Goal: Transaction & Acquisition: Book appointment/travel/reservation

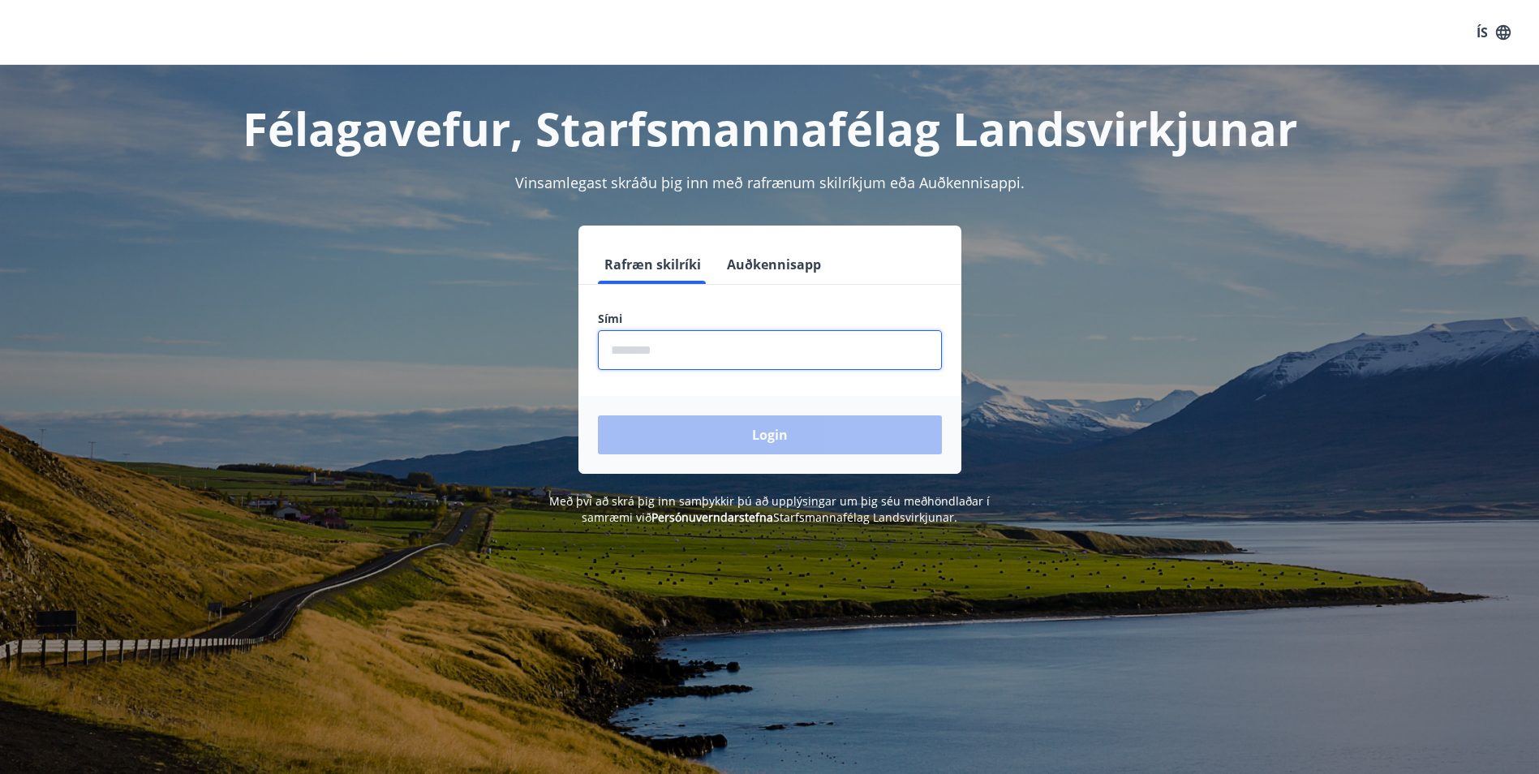
click at [757, 350] on input "phone" at bounding box center [770, 350] width 344 height 40
type input "********"
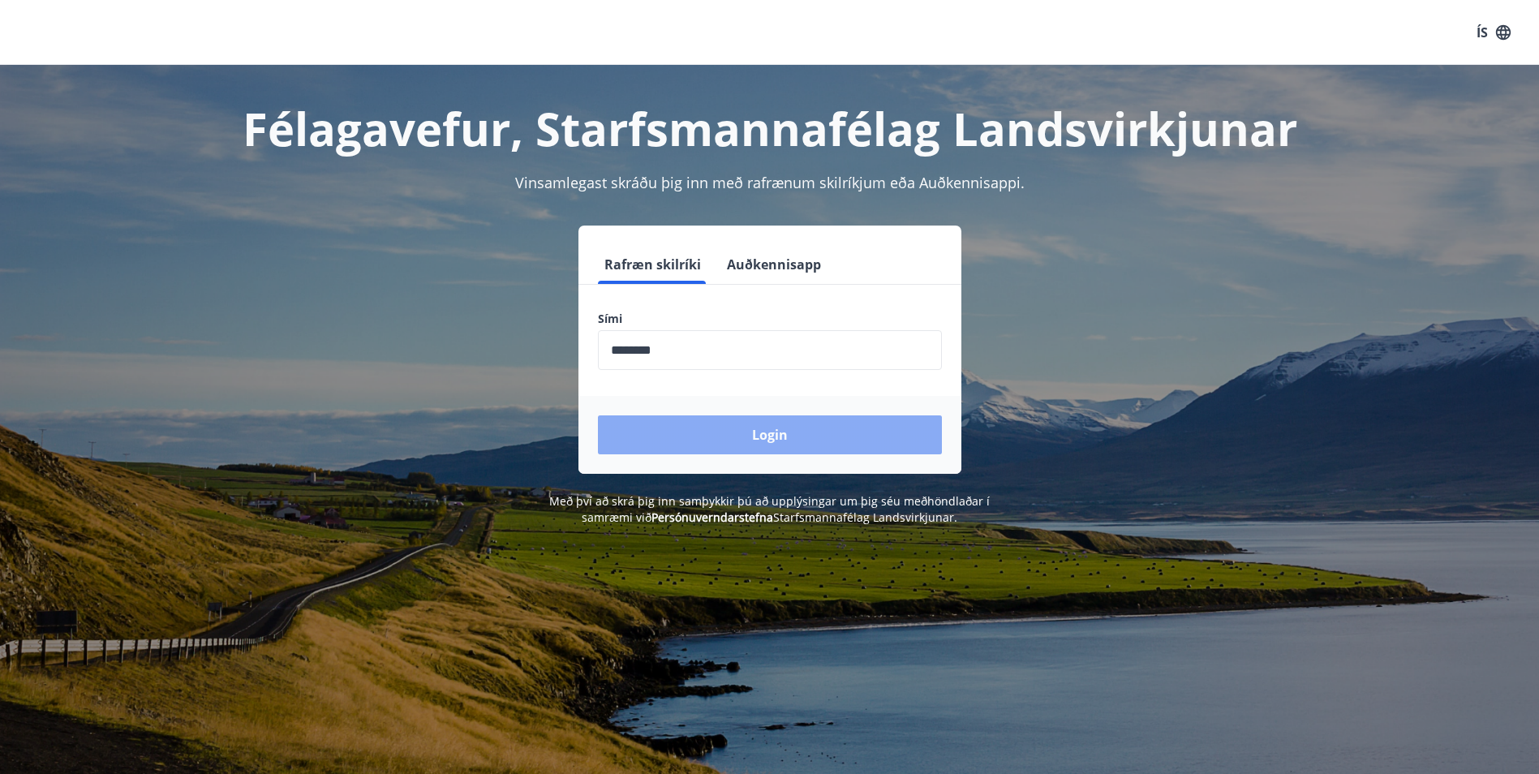
click at [711, 444] on button "Login" at bounding box center [770, 434] width 344 height 39
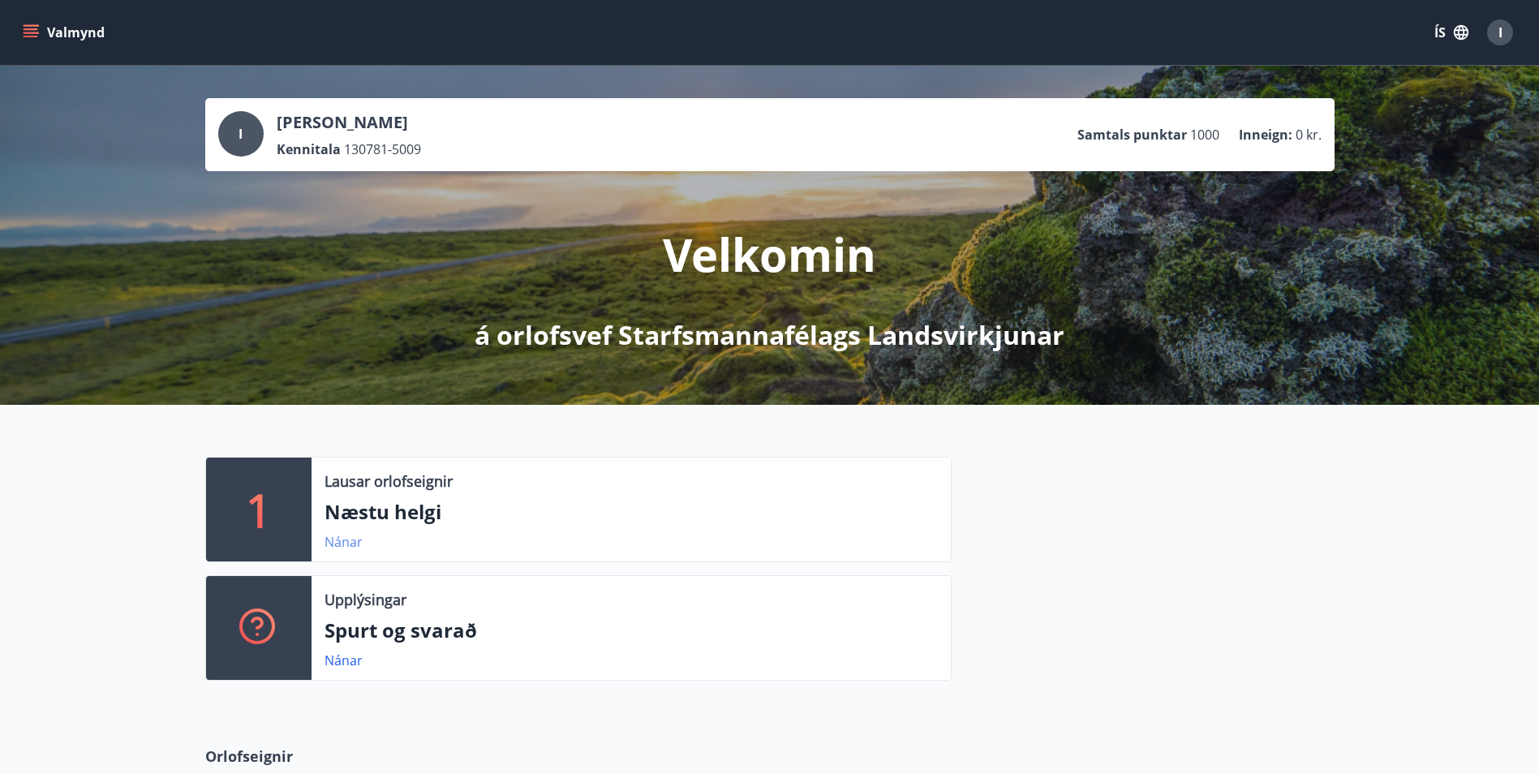
click at [340, 540] on link "Nánar" at bounding box center [344, 542] width 38 height 18
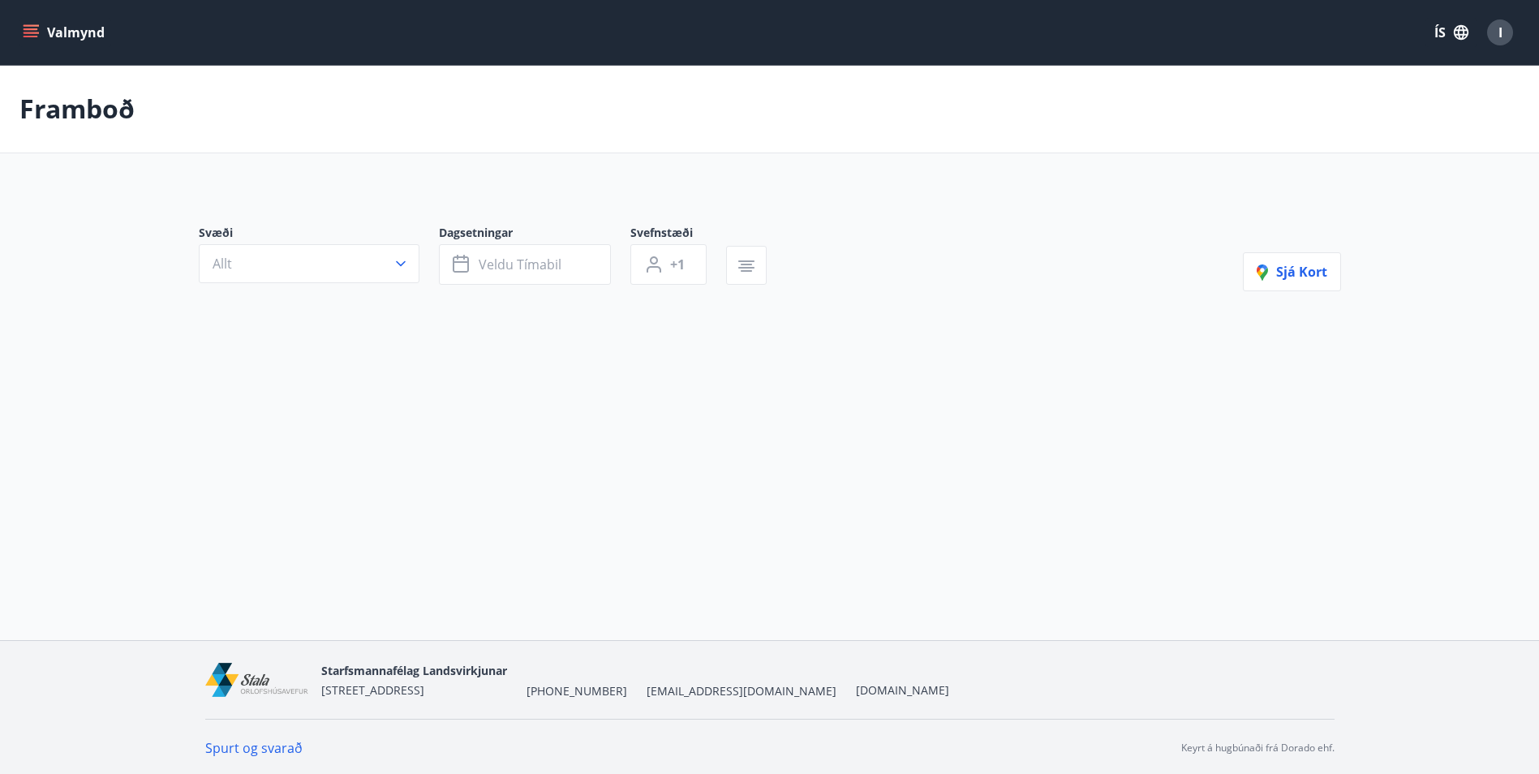
type input "*"
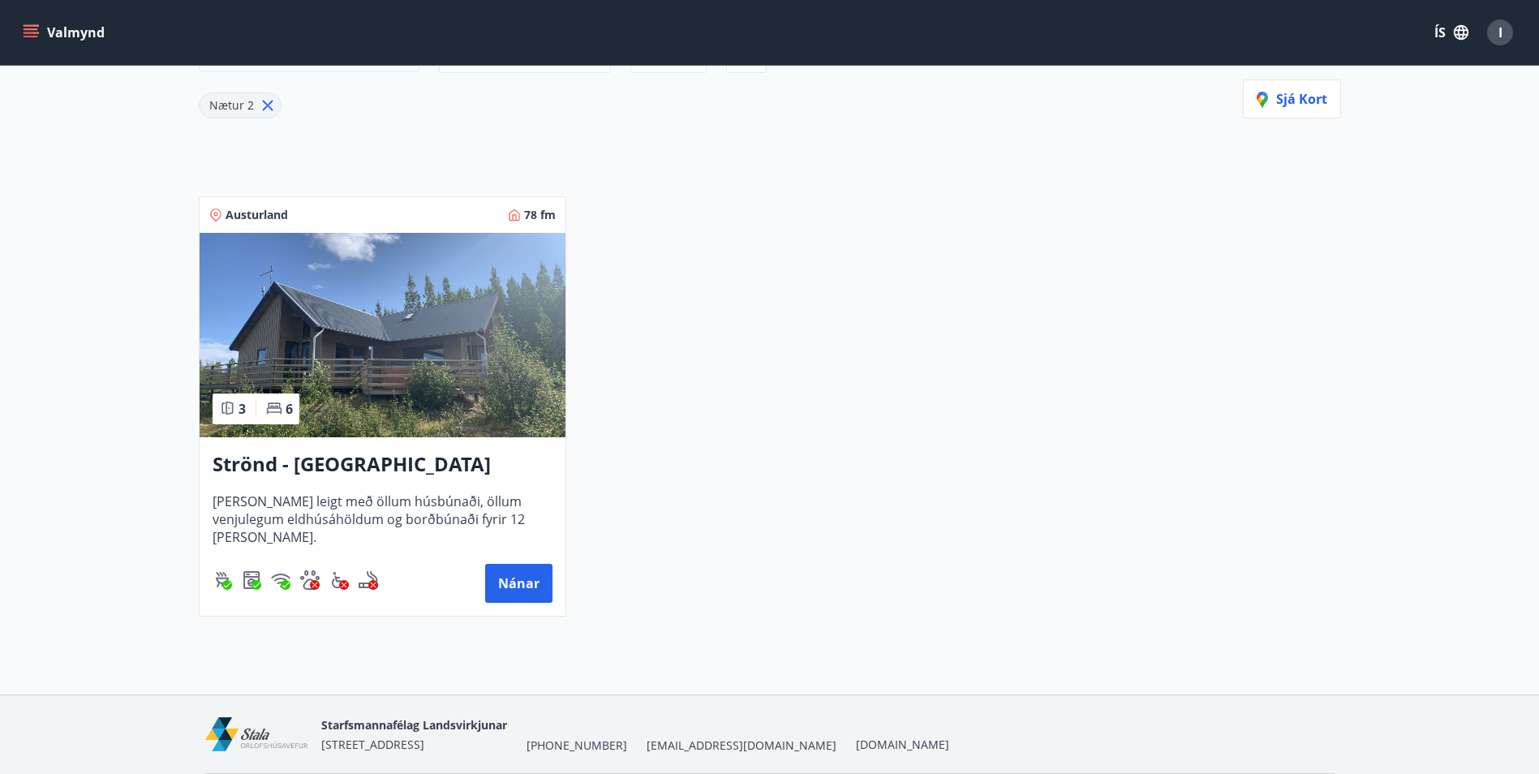
scroll to position [243, 0]
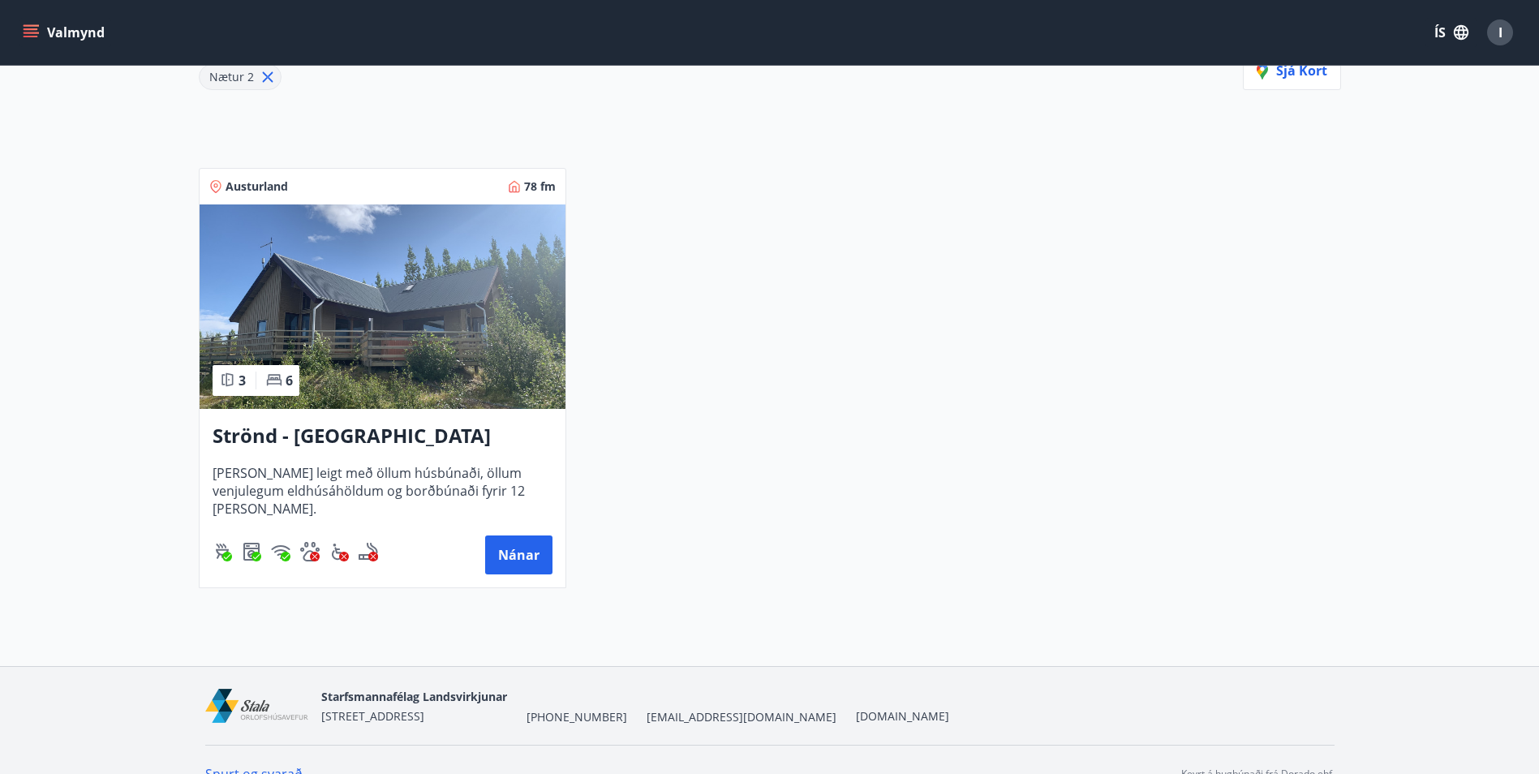
drag, startPoint x: 348, startPoint y: 444, endPoint x: 274, endPoint y: 437, distance: 74.1
click at [274, 437] on h3 "Strönd - Egilsstaðir" at bounding box center [383, 436] width 340 height 29
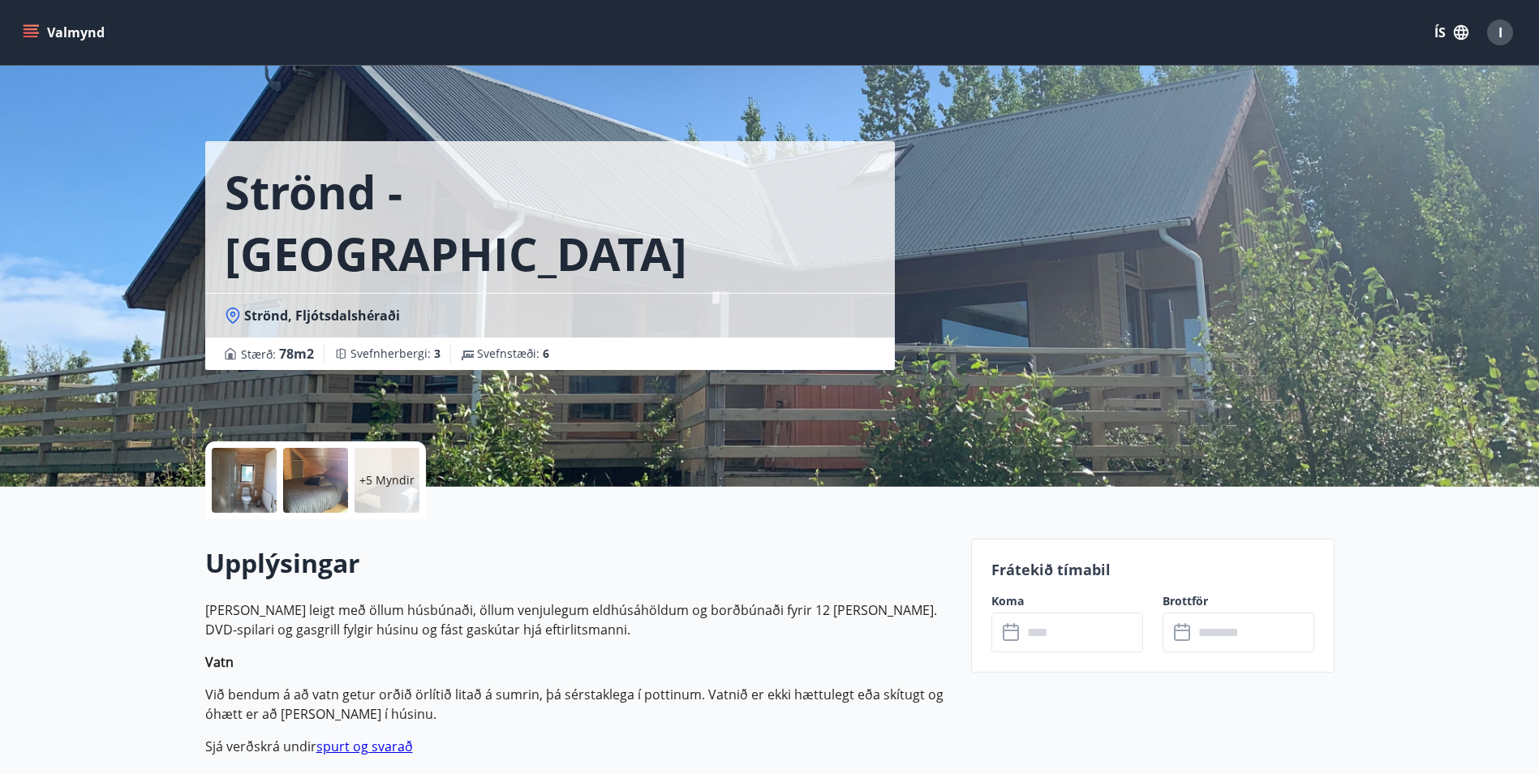
click at [437, 635] on p "Húsið er leigt með öllum húsbúnaði, öllum venjulegum eldhúsáhöldum og borðbúnað…" at bounding box center [578, 619] width 746 height 39
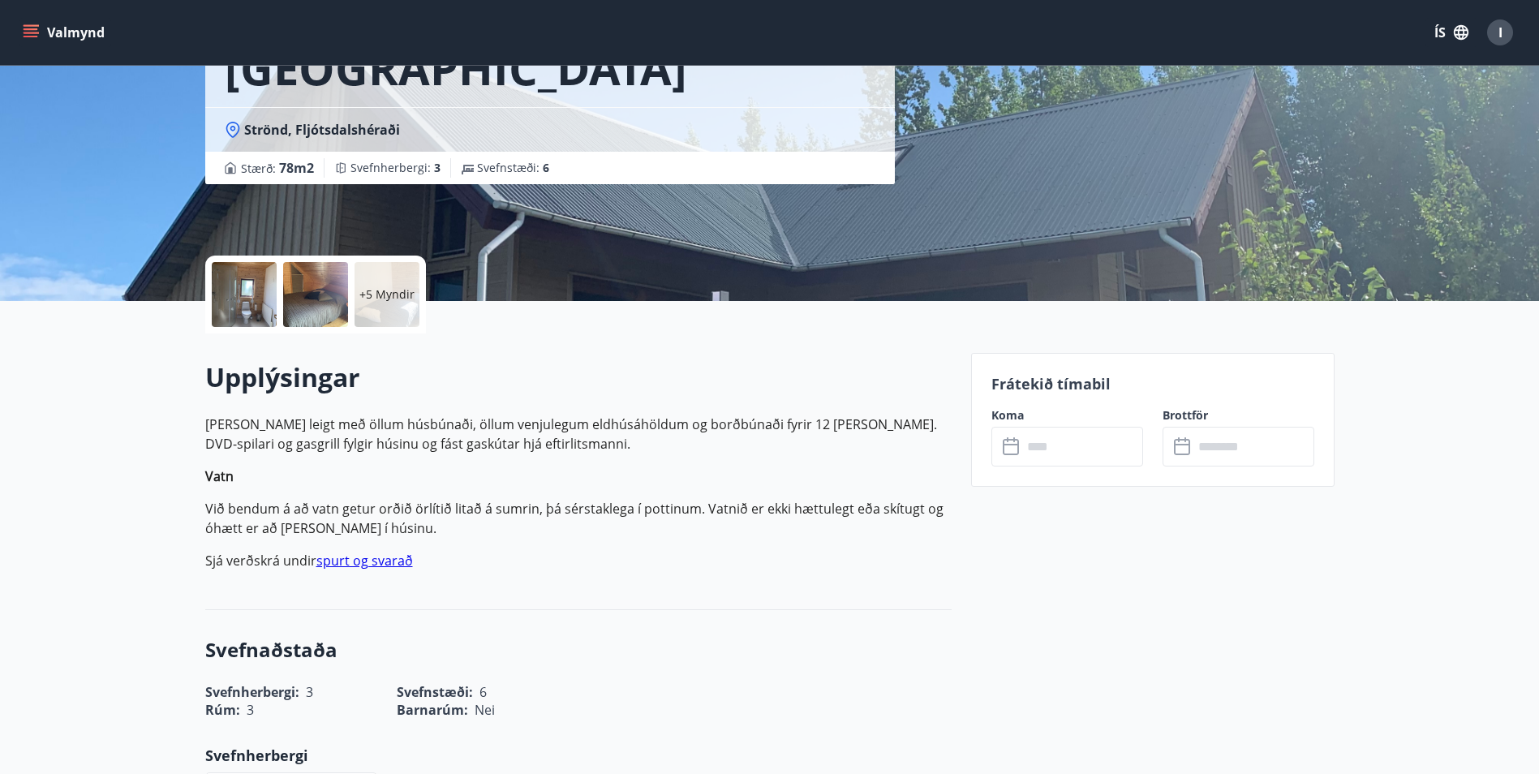
scroll to position [243, 0]
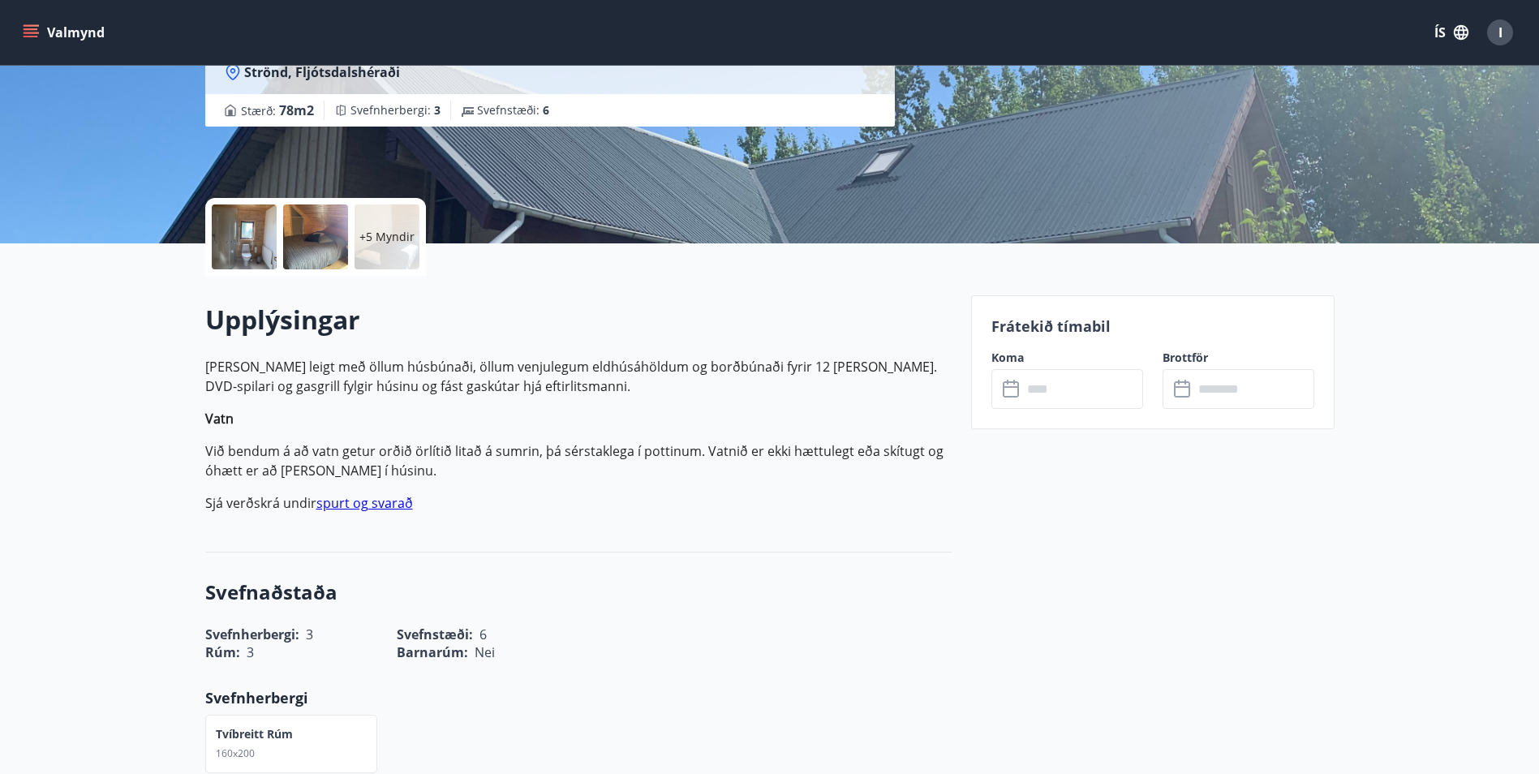
click at [380, 495] on link "spurt og svarað" at bounding box center [364, 503] width 97 height 18
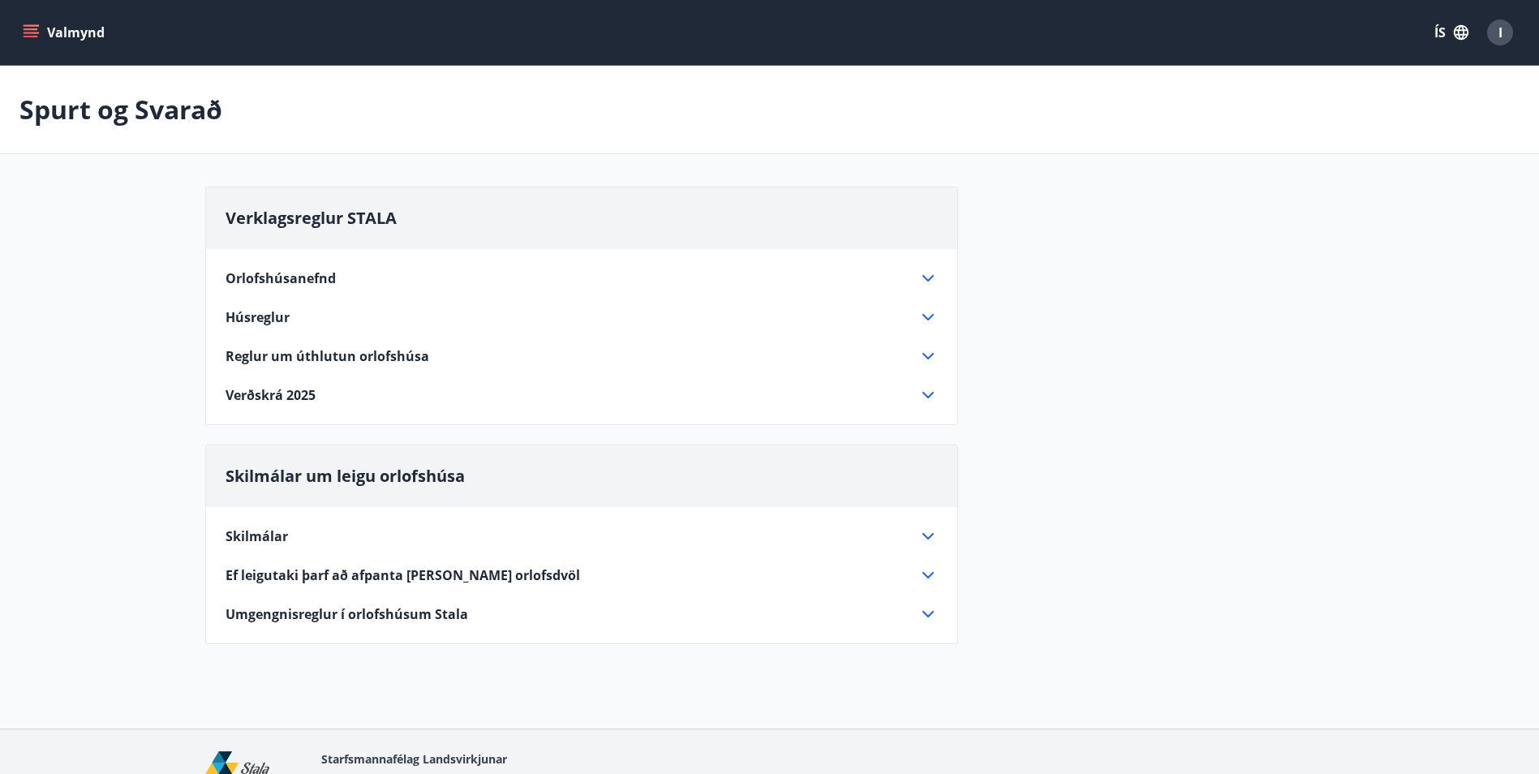
click at [263, 401] on span "Verðskrá 2025" at bounding box center [271, 395] width 90 height 18
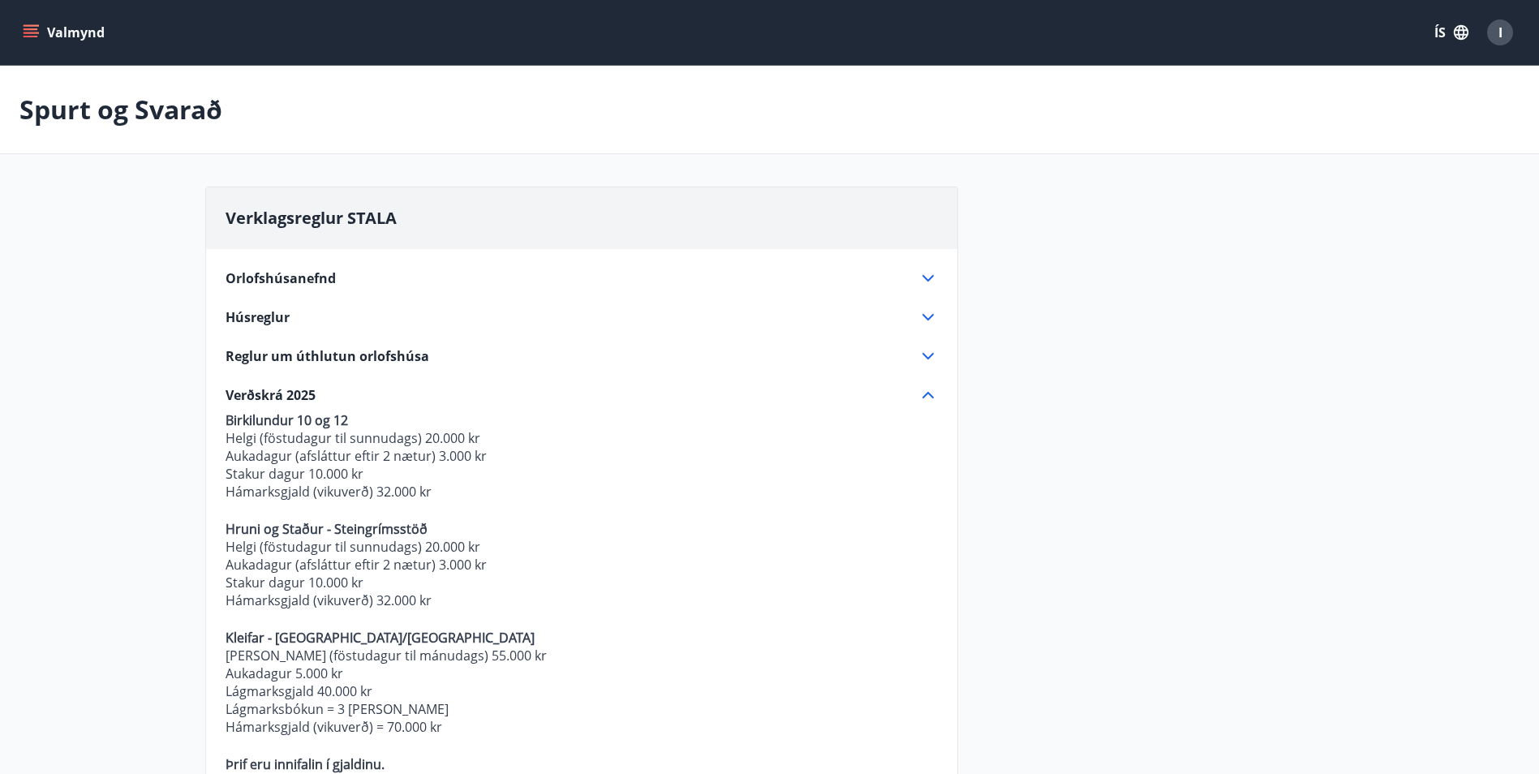
click at [33, 37] on icon "menu" at bounding box center [31, 37] width 15 height 2
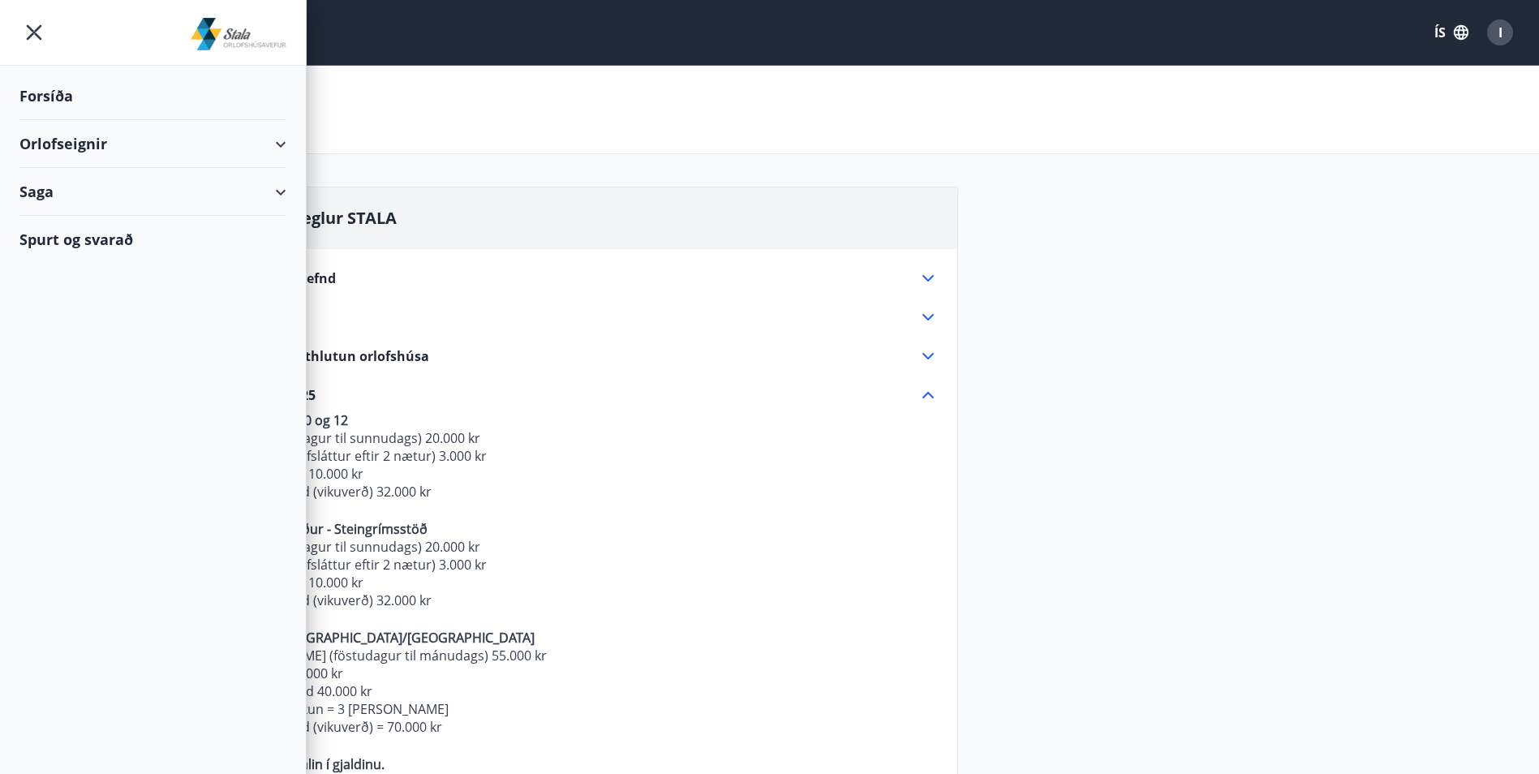
click at [133, 147] on div "Orlofseignir" at bounding box center [152, 144] width 267 height 48
click at [89, 190] on div "Framboð" at bounding box center [152, 185] width 241 height 34
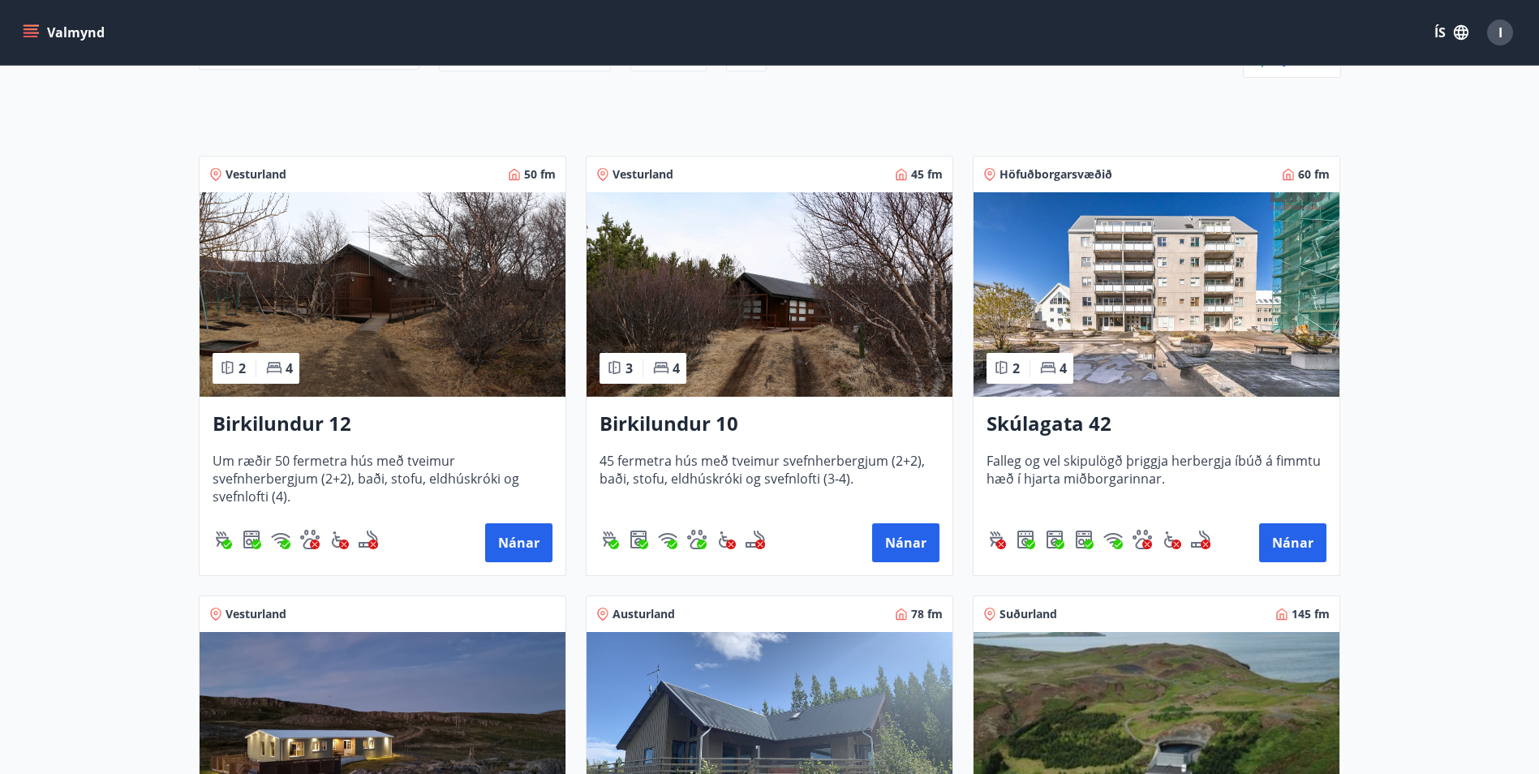
scroll to position [243, 0]
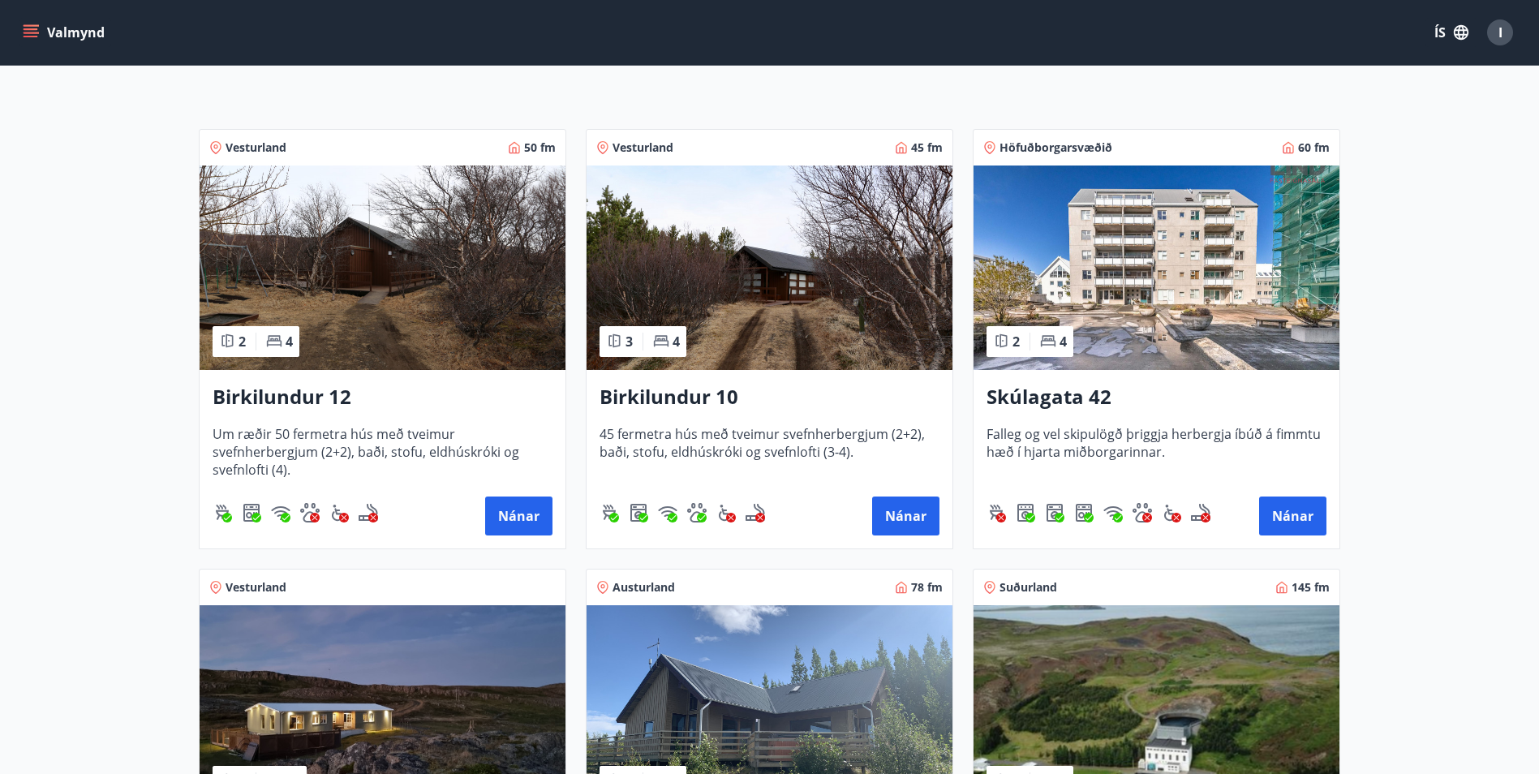
click at [259, 398] on h3 "Birkilundur 12" at bounding box center [383, 397] width 340 height 29
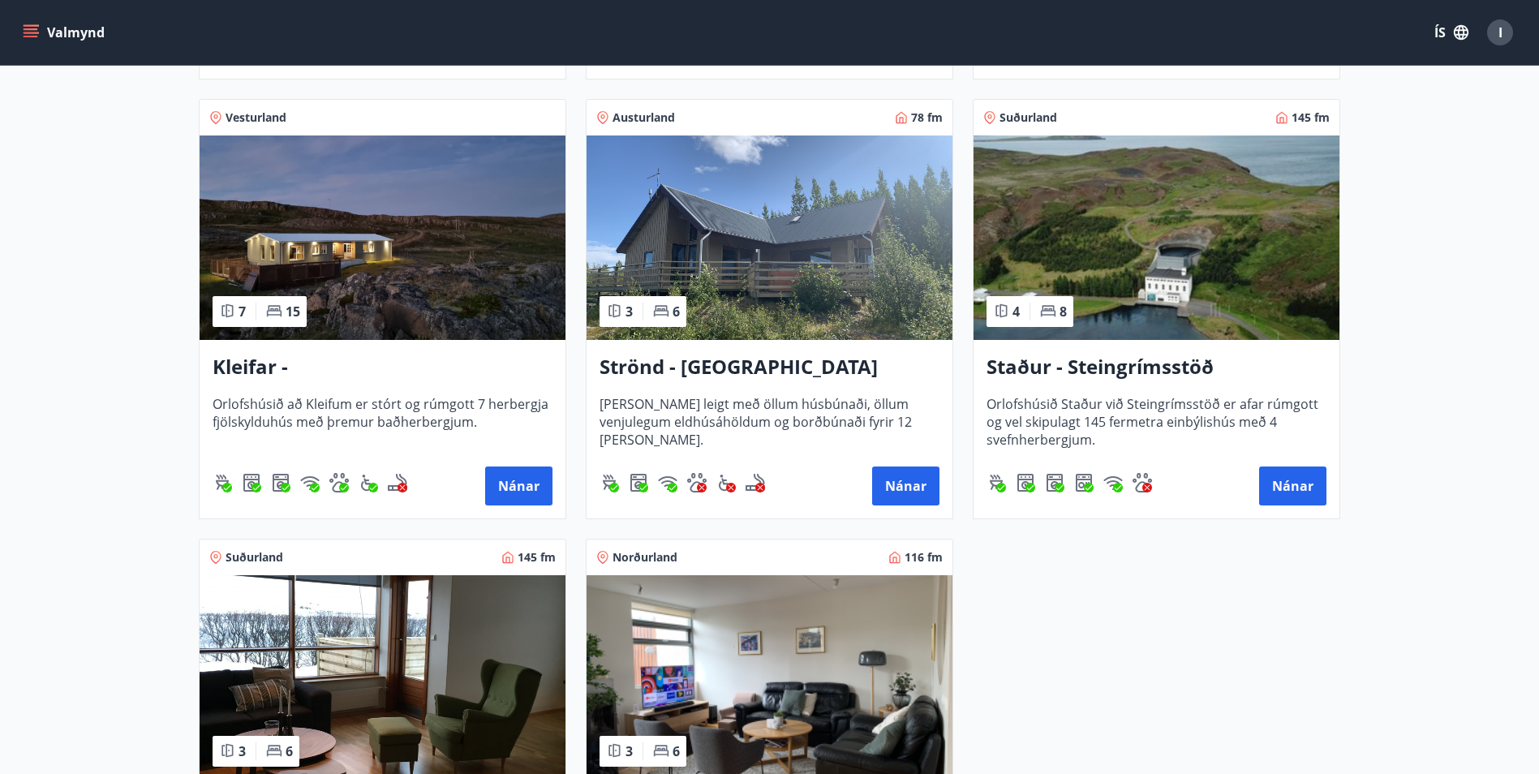
scroll to position [730, 0]
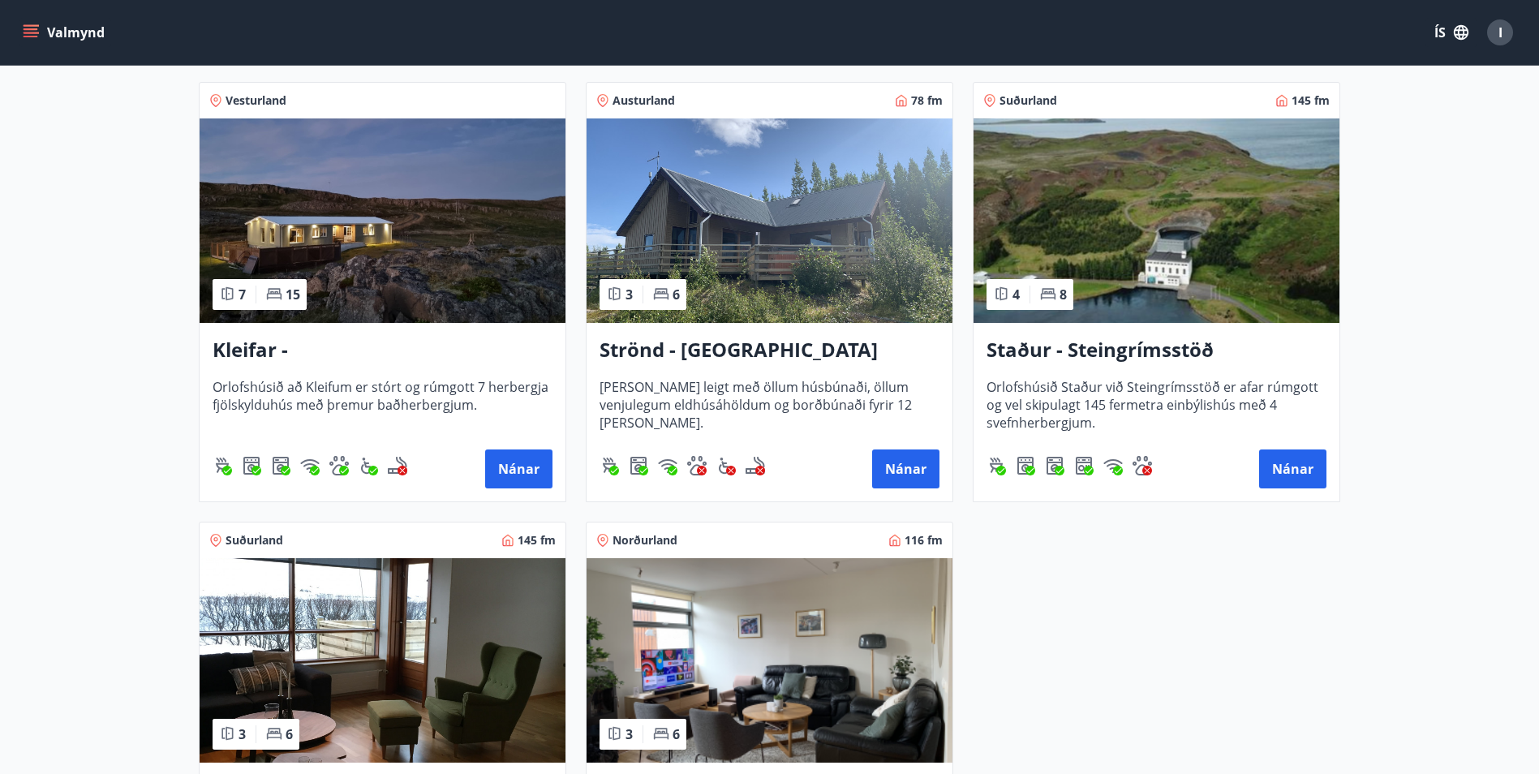
drag, startPoint x: 278, startPoint y: 355, endPoint x: 38, endPoint y: 420, distance: 248.2
click at [38, 420] on main "Framboð Svæði Allt Dagsetningar Veldu tímabil Svefnstæði +1 Sjá kort Vesturland…" at bounding box center [769, 145] width 1539 height 1620
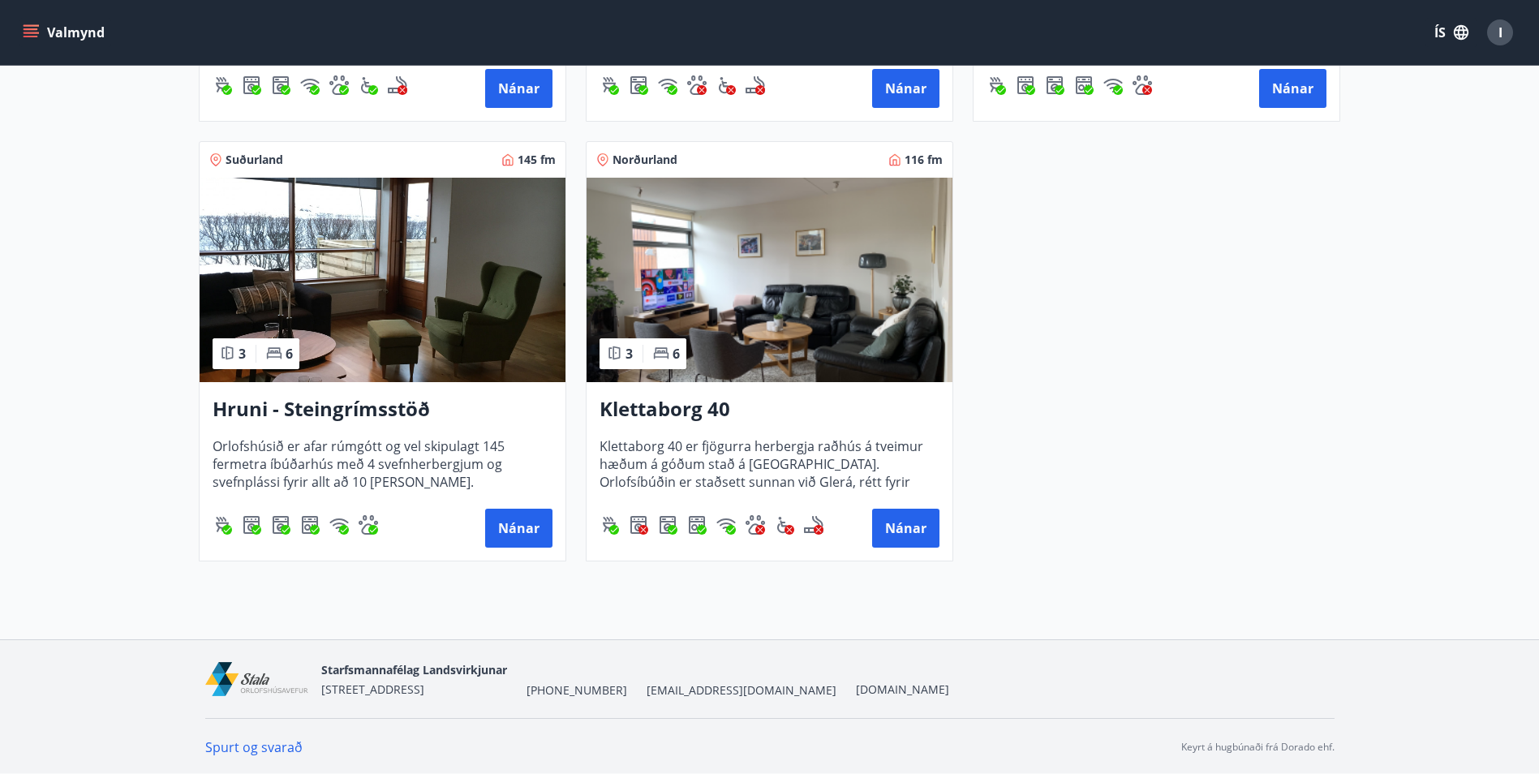
scroll to position [1112, 0]
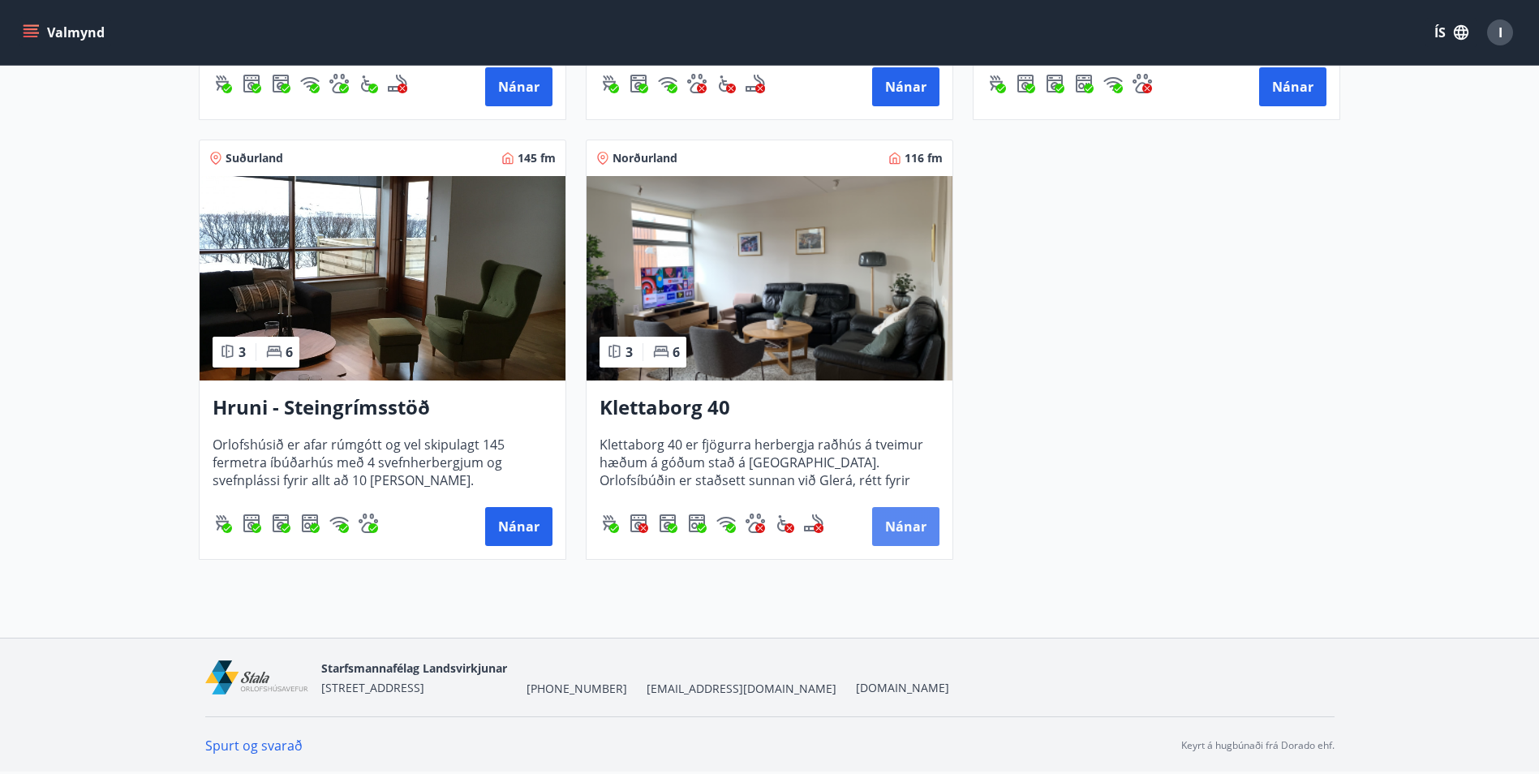
click at [895, 520] on button "Nánar" at bounding box center [905, 526] width 67 height 39
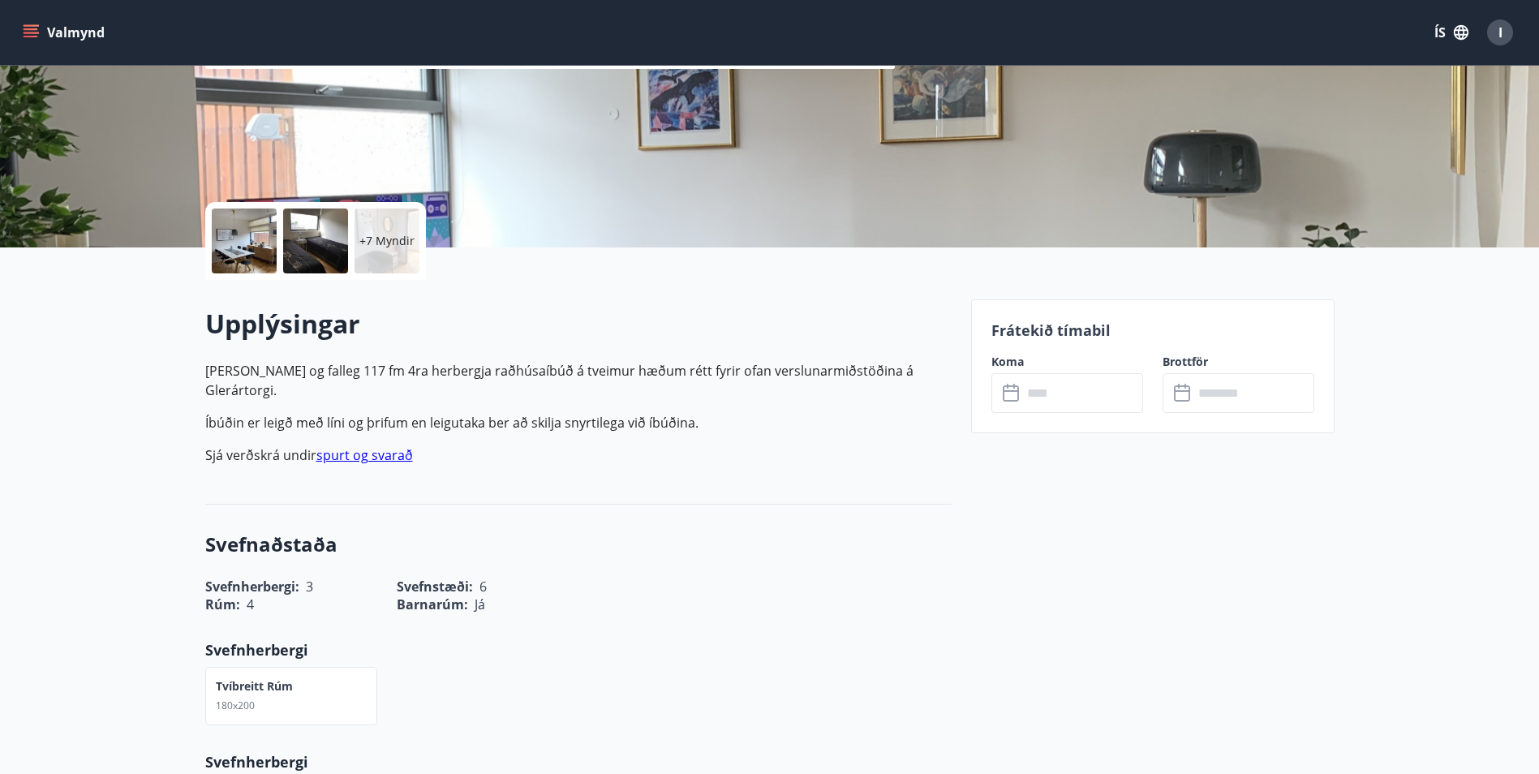
scroll to position [243, 0]
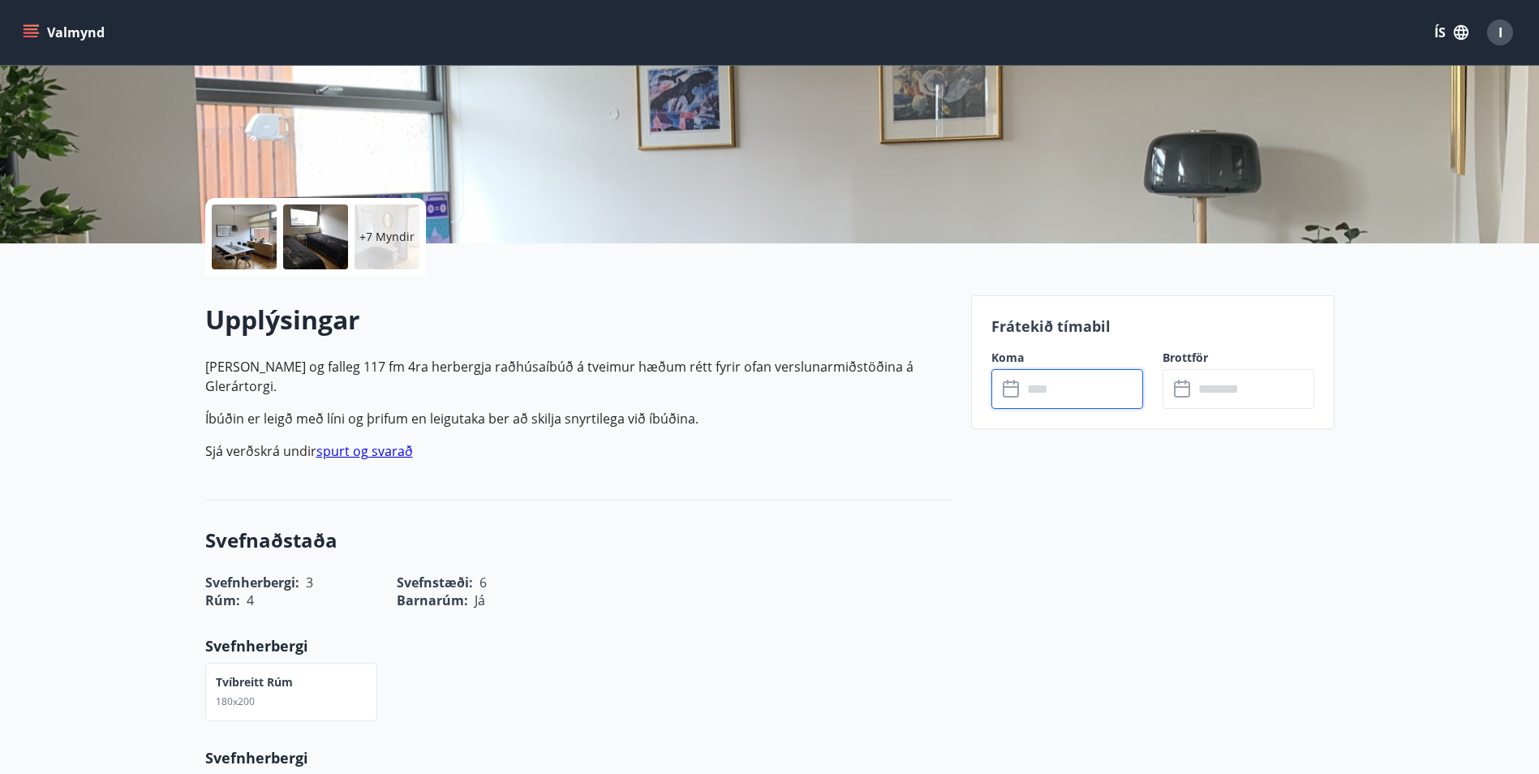
click at [1071, 391] on input "text" at bounding box center [1082, 389] width 121 height 40
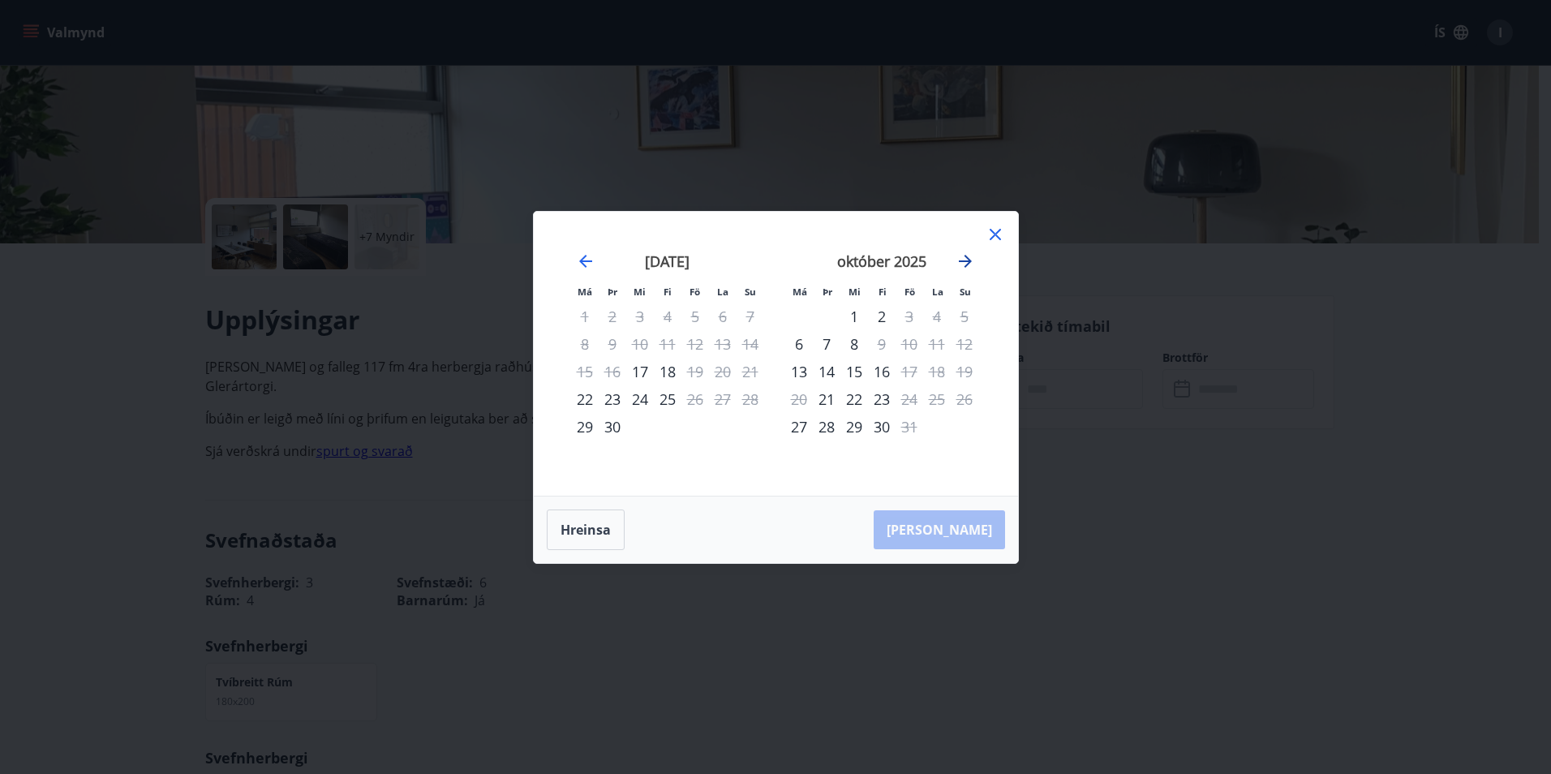
click at [964, 260] on icon "Move forward to switch to the next month." at bounding box center [965, 261] width 13 height 13
click at [971, 260] on icon "Move forward to switch to the next month." at bounding box center [965, 261] width 13 height 13
click at [970, 260] on icon "Move forward to switch to the next month." at bounding box center [965, 261] width 13 height 13
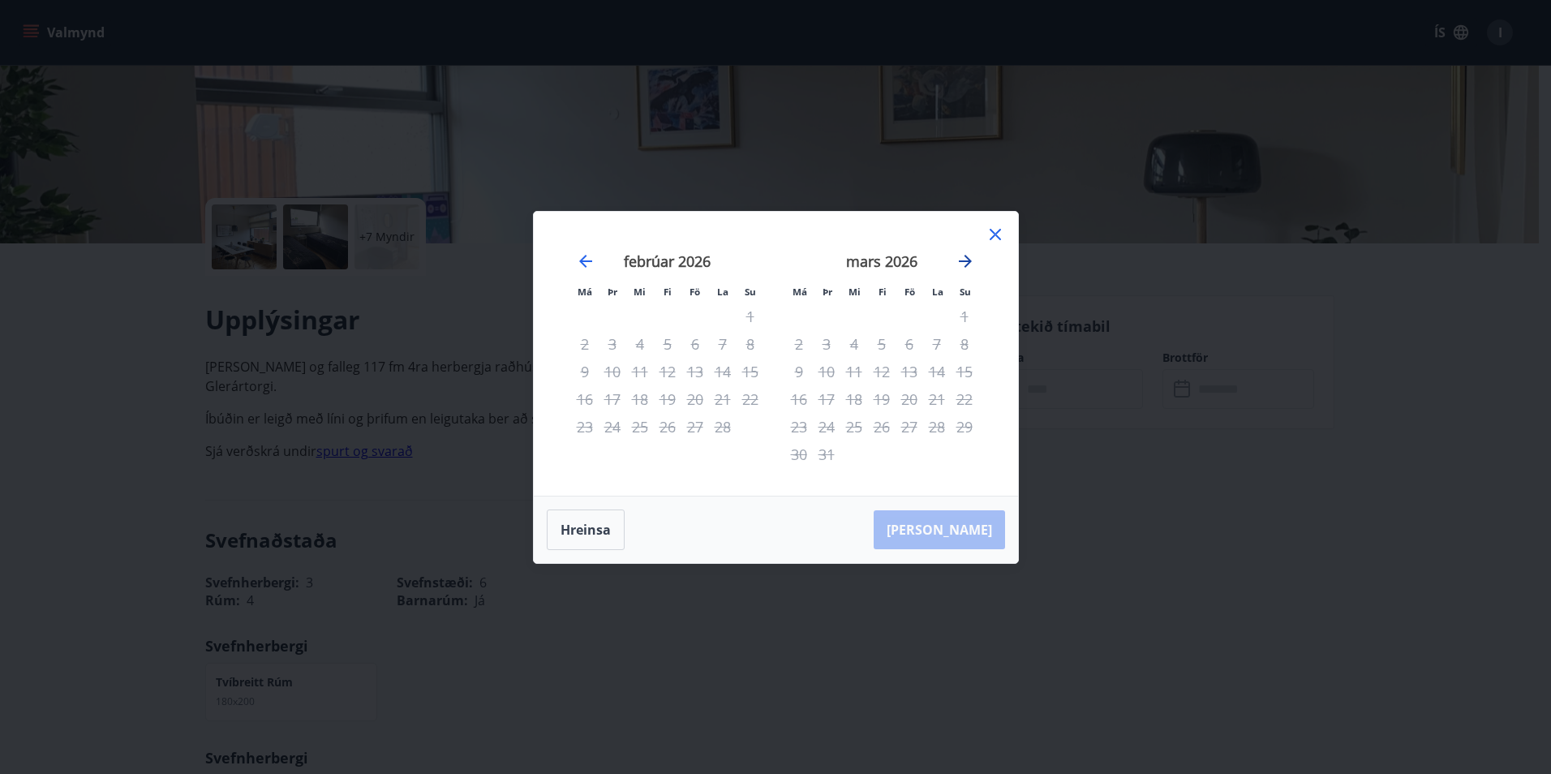
click at [970, 260] on icon "Move forward to switch to the next month." at bounding box center [965, 261] width 13 height 13
click at [990, 235] on icon at bounding box center [995, 234] width 19 height 19
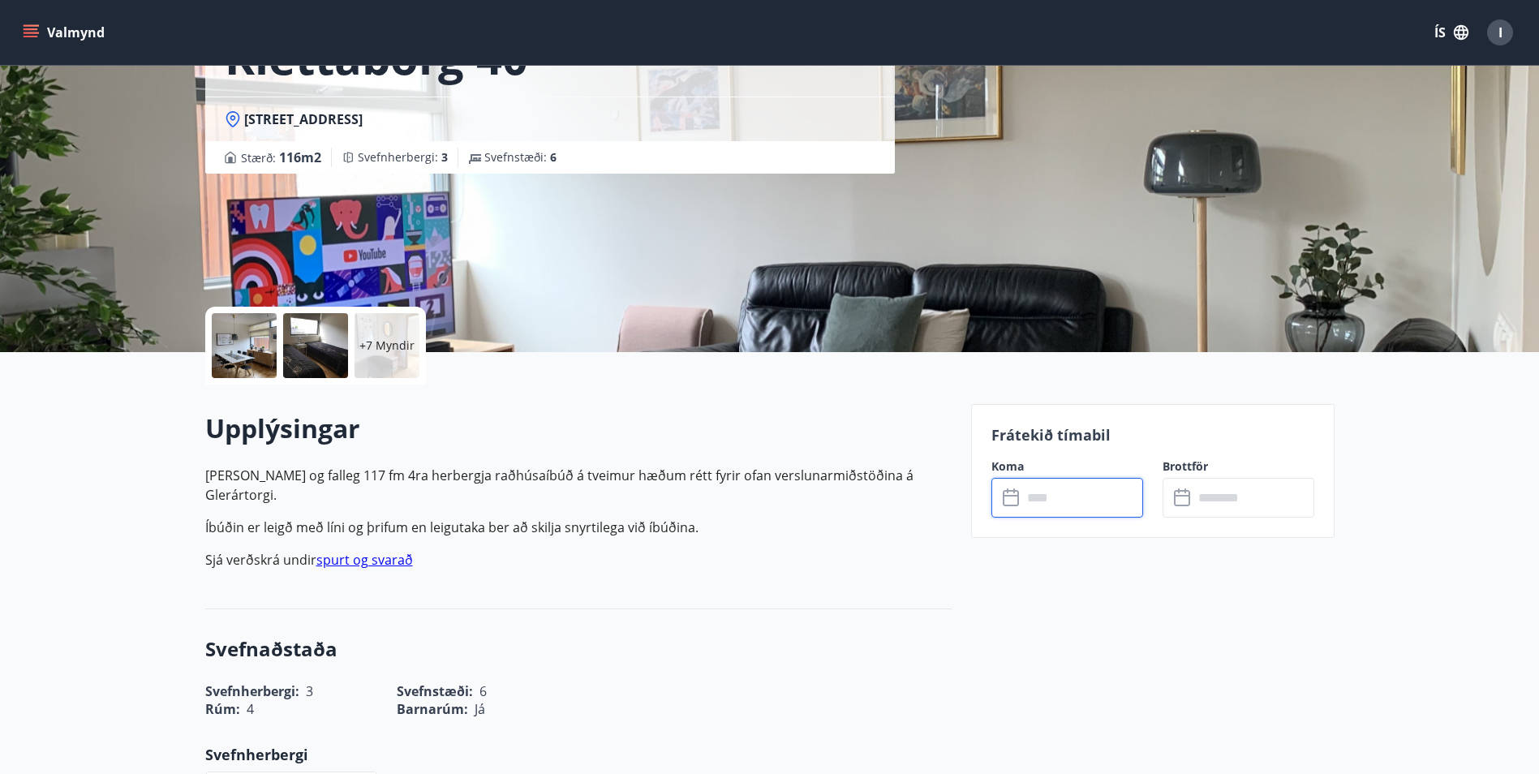
scroll to position [0, 0]
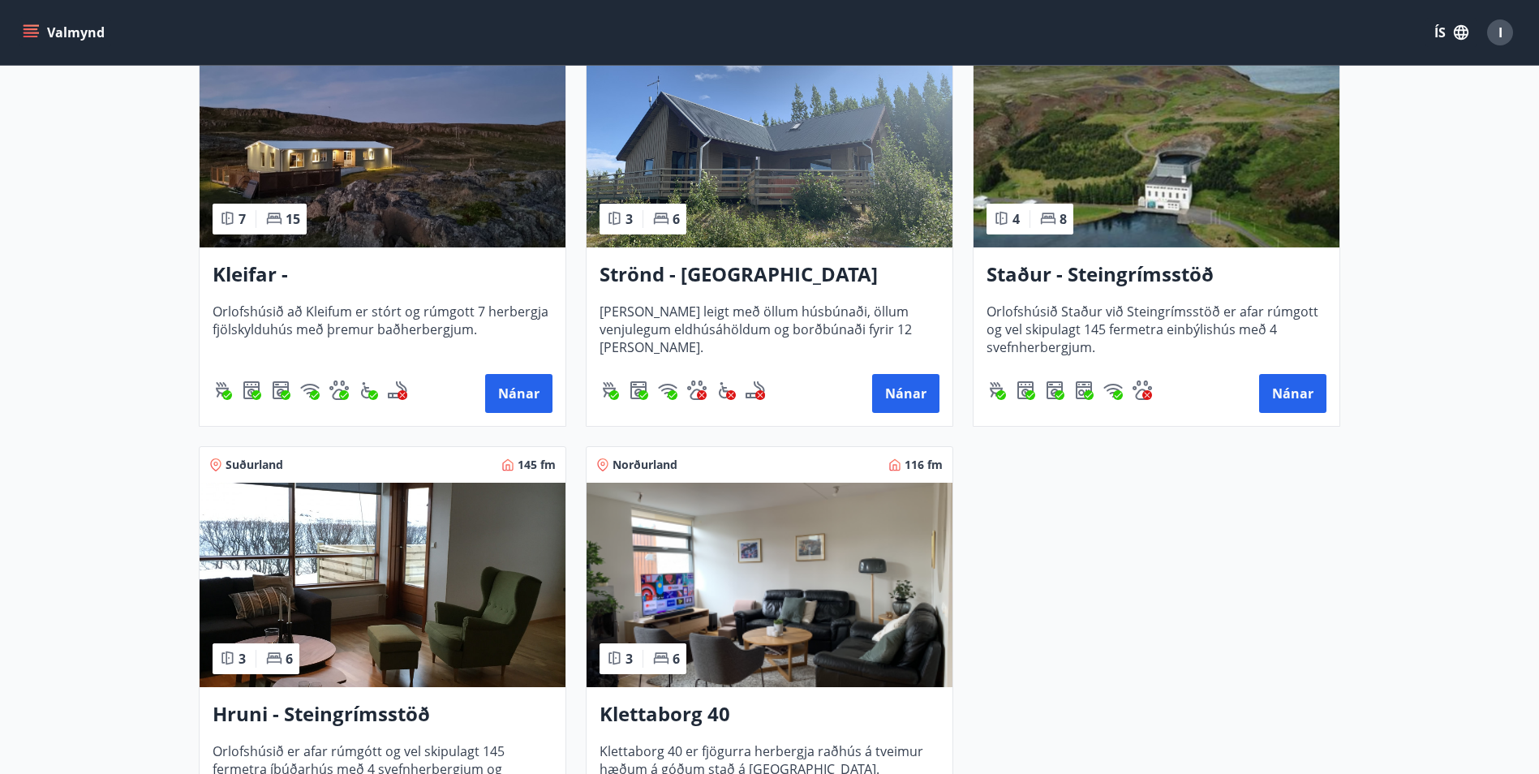
scroll to position [811, 0]
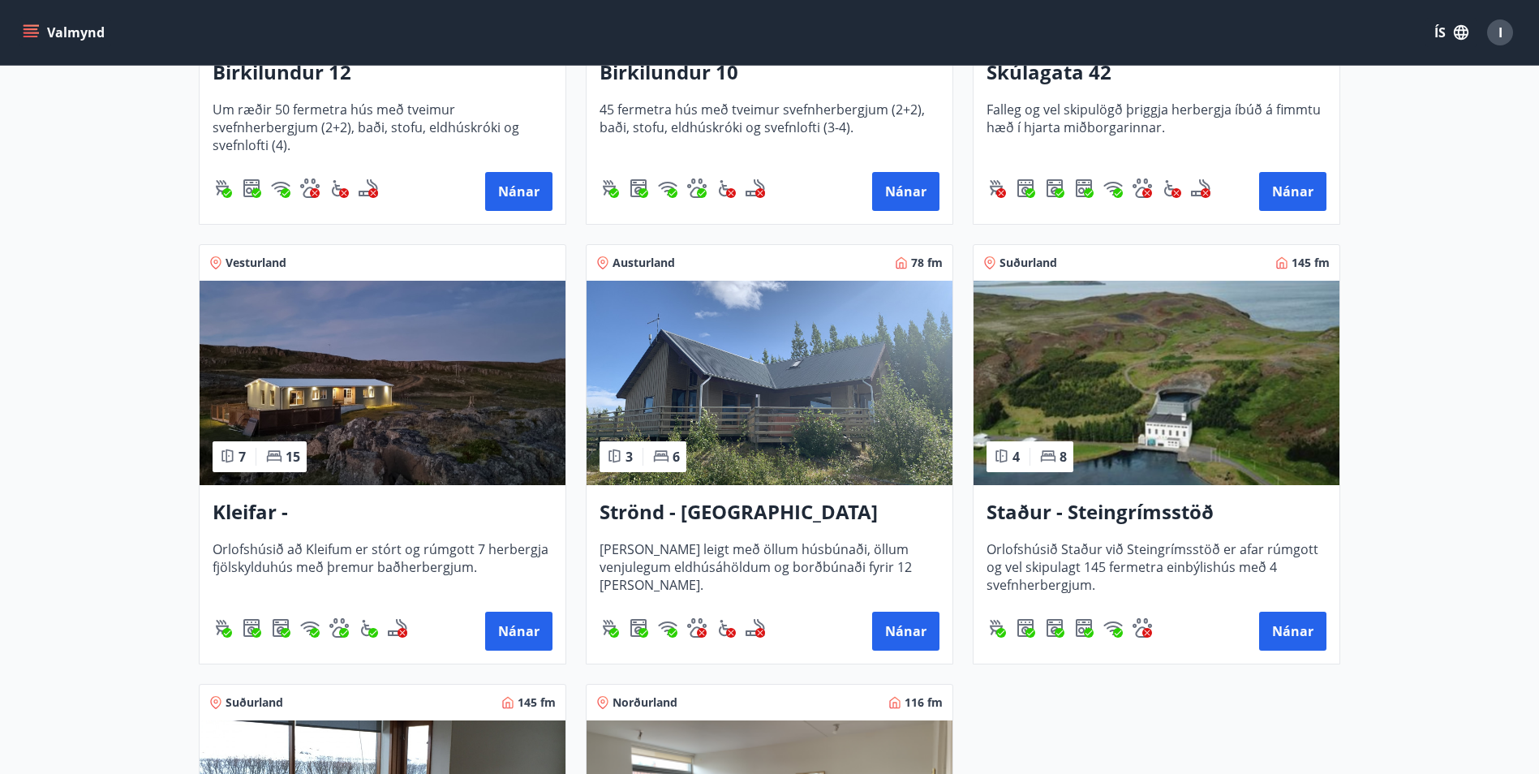
click at [308, 409] on img at bounding box center [383, 383] width 366 height 204
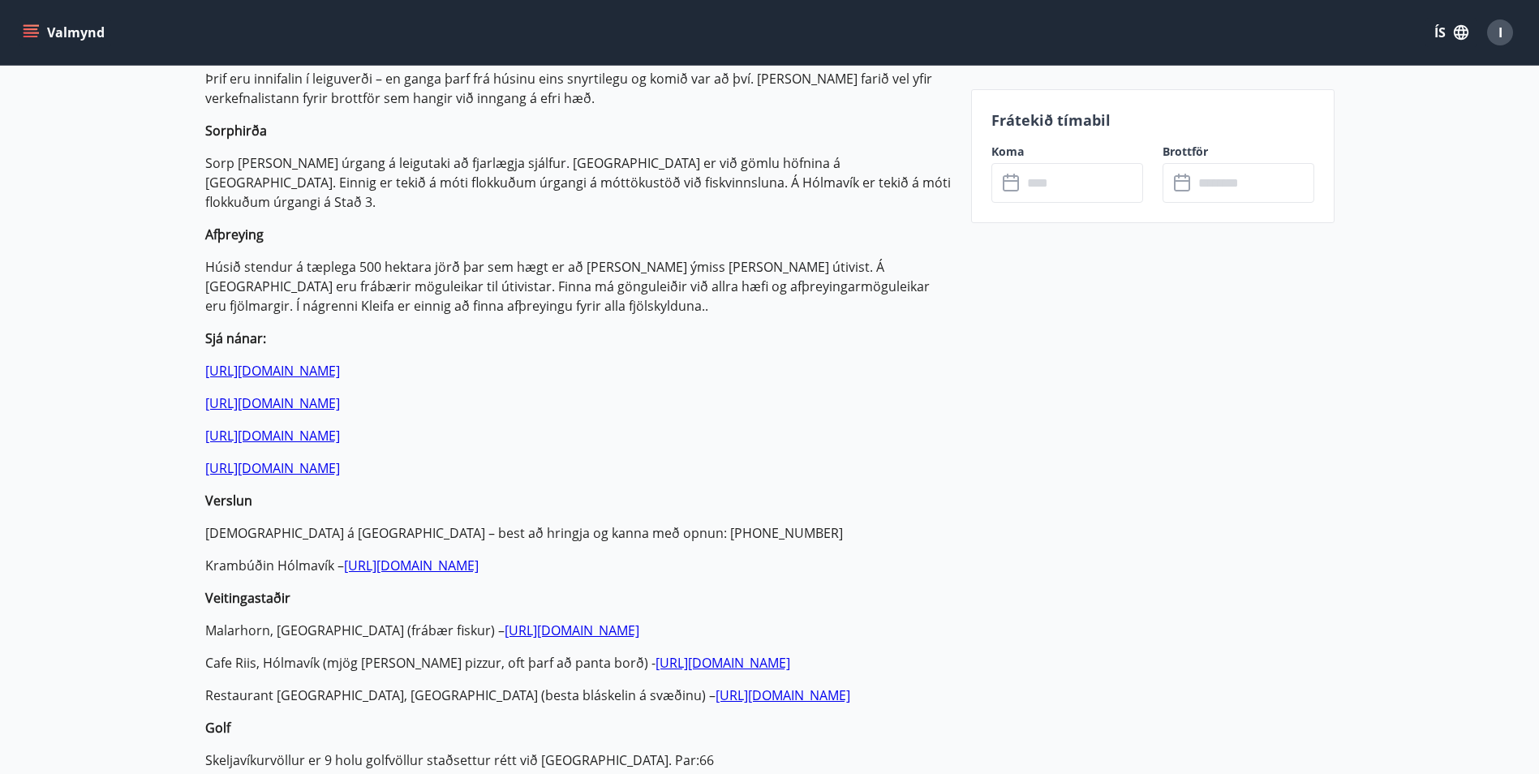
scroll to position [755, 0]
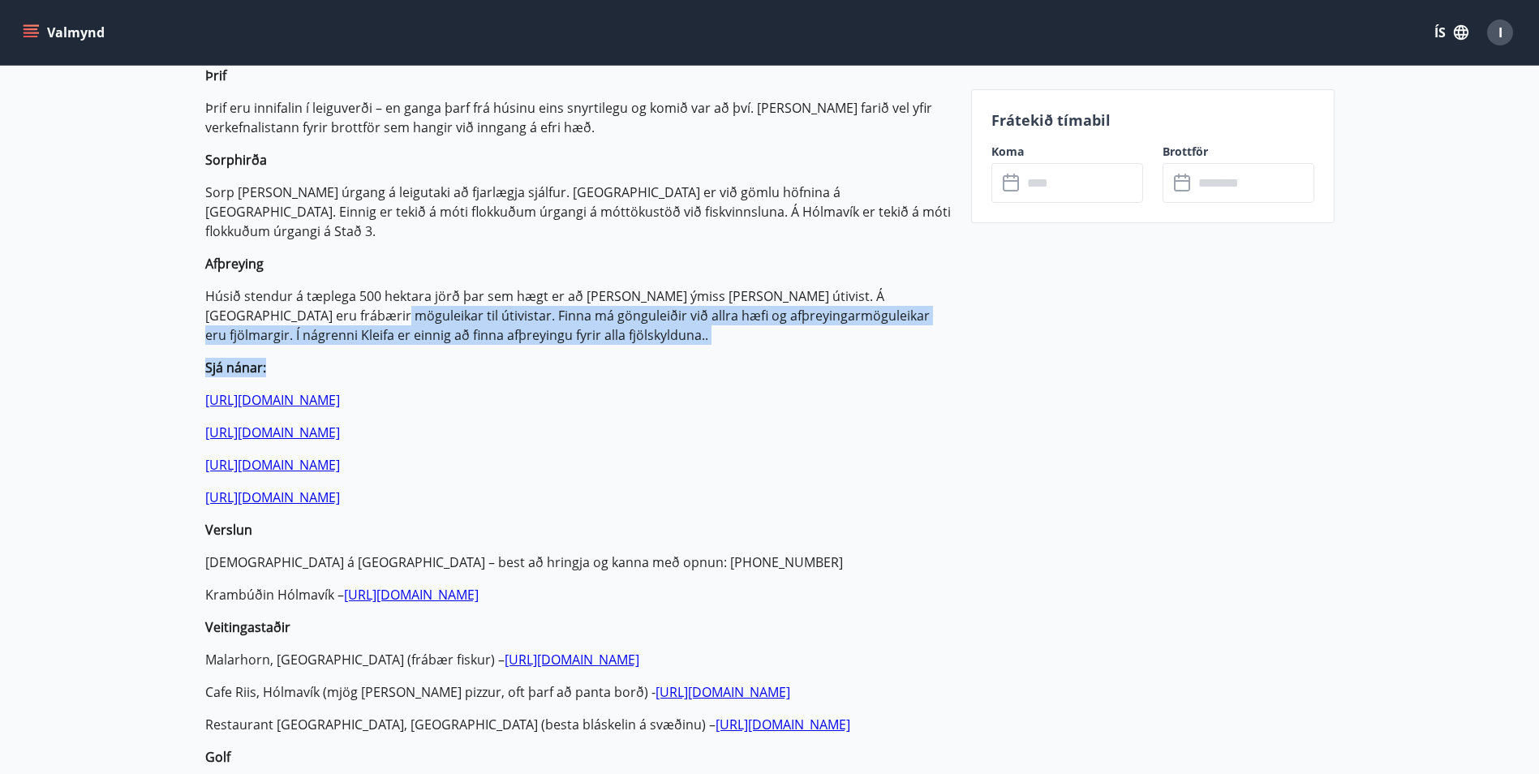
drag, startPoint x: 342, startPoint y: 277, endPoint x: 346, endPoint y: 310, distance: 33.6
click at [346, 310] on p "Orlofshúsið að Kleifum er stórt og rúmgott 7 herbergja fjölskylduhús með þremur…" at bounding box center [578, 380] width 746 height 1071
drag, startPoint x: 346, startPoint y: 310, endPoint x: 522, endPoint y: 313, distance: 175.3
click at [522, 313] on p "Orlofshúsið að Kleifum er stórt og rúmgott 7 herbergja fjölskylduhús með þremur…" at bounding box center [578, 380] width 746 height 1071
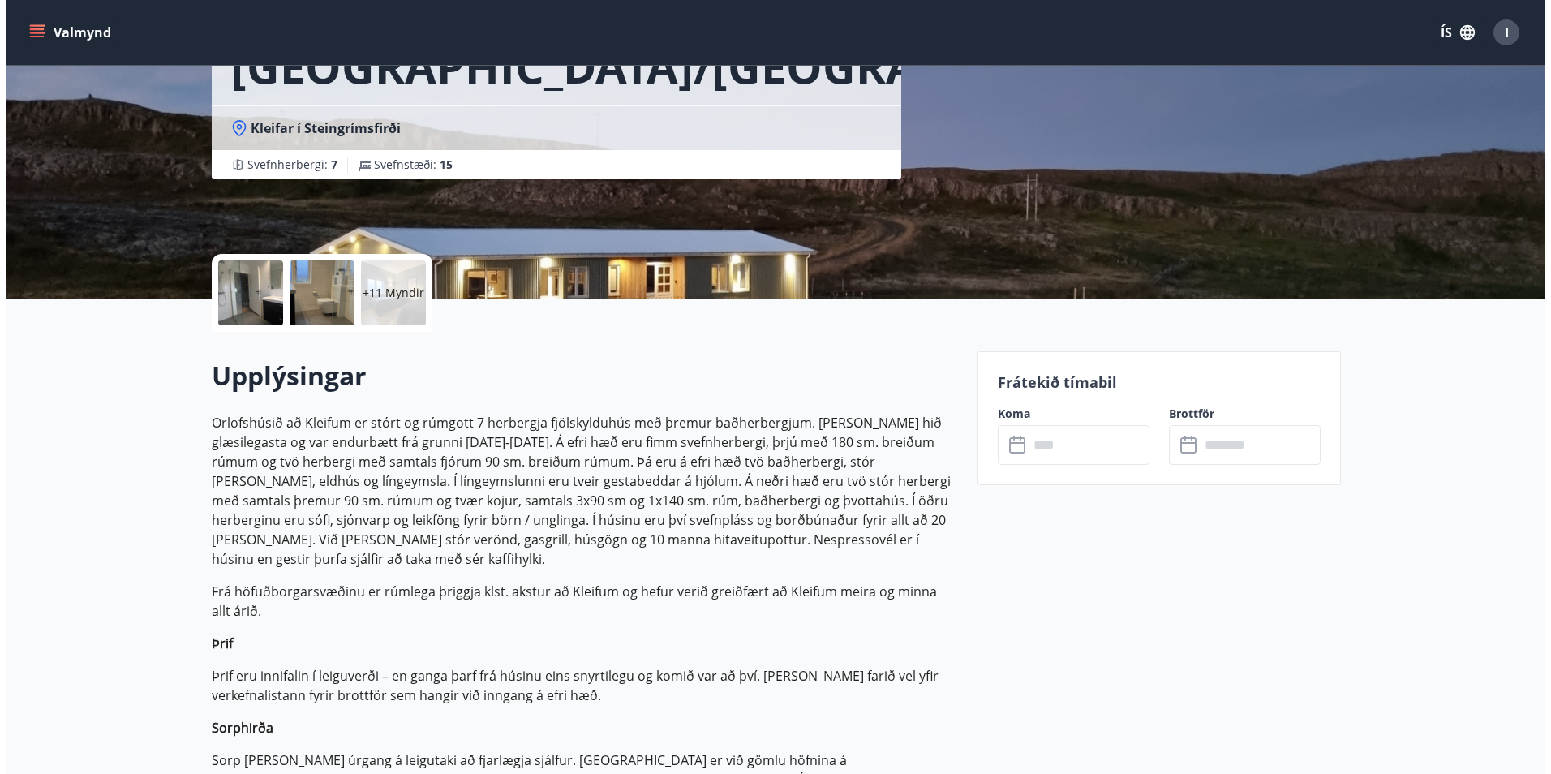
scroll to position [0, 0]
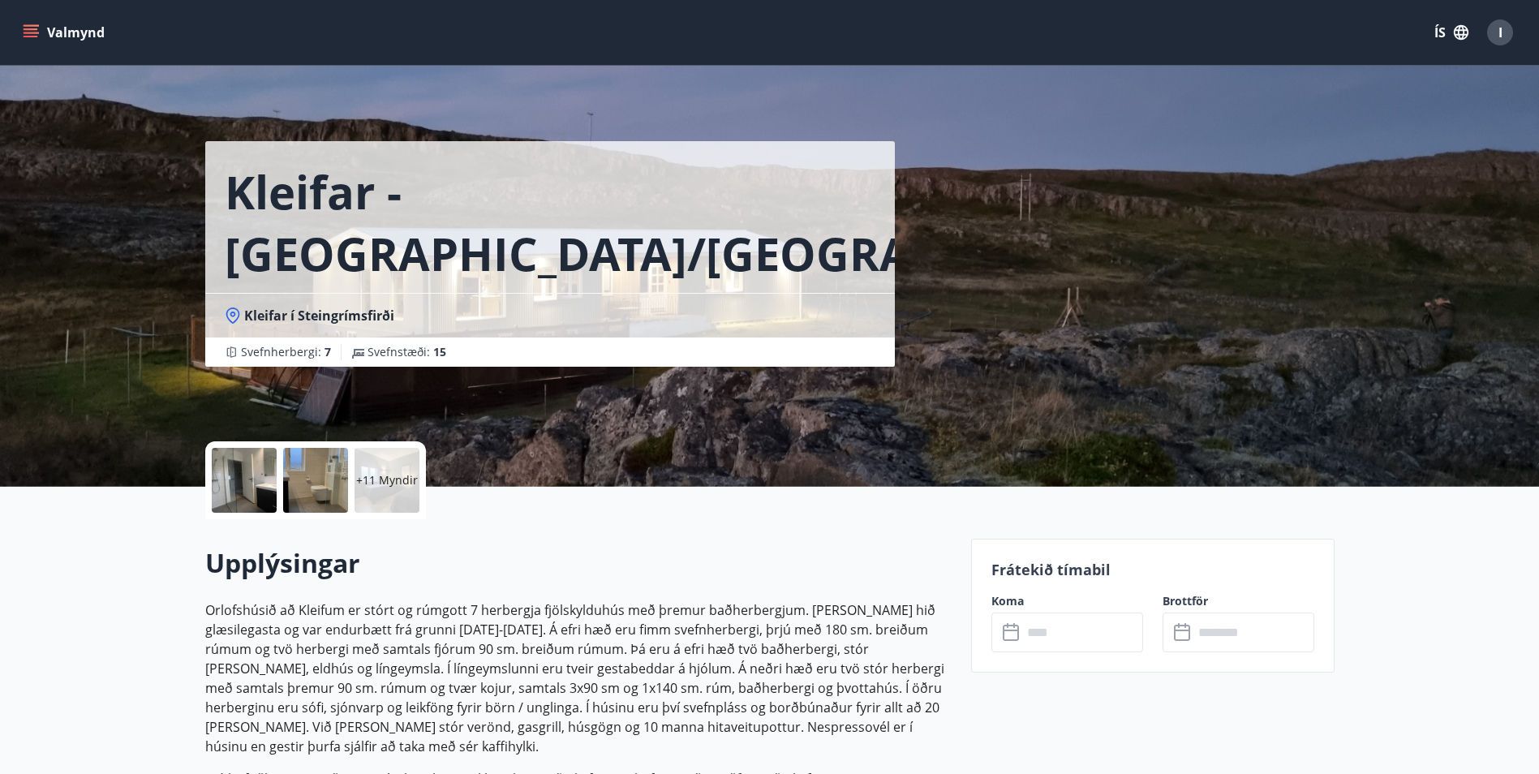
click at [241, 480] on div at bounding box center [244, 480] width 65 height 65
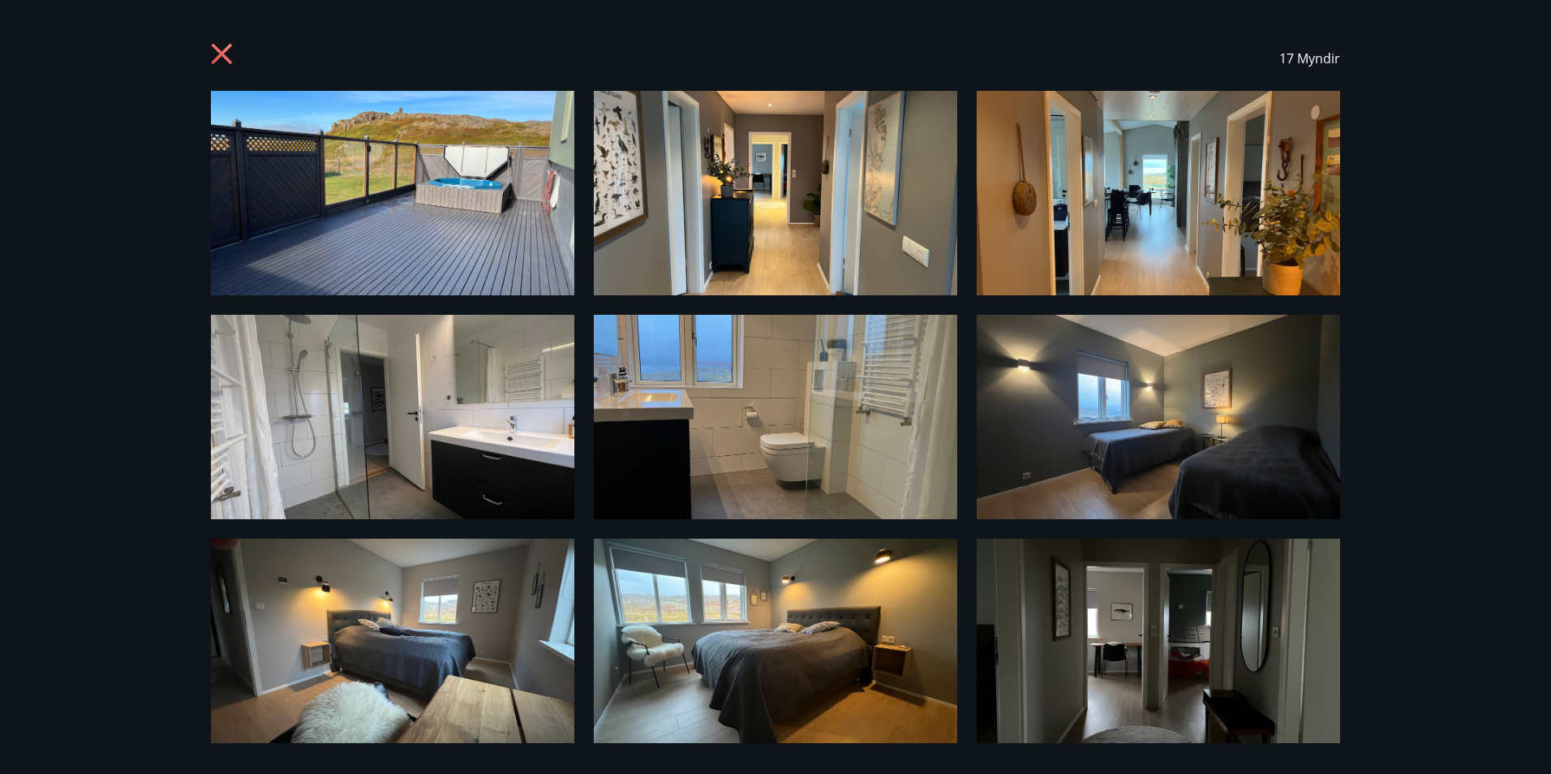
click at [226, 51] on icon at bounding box center [222, 54] width 20 height 20
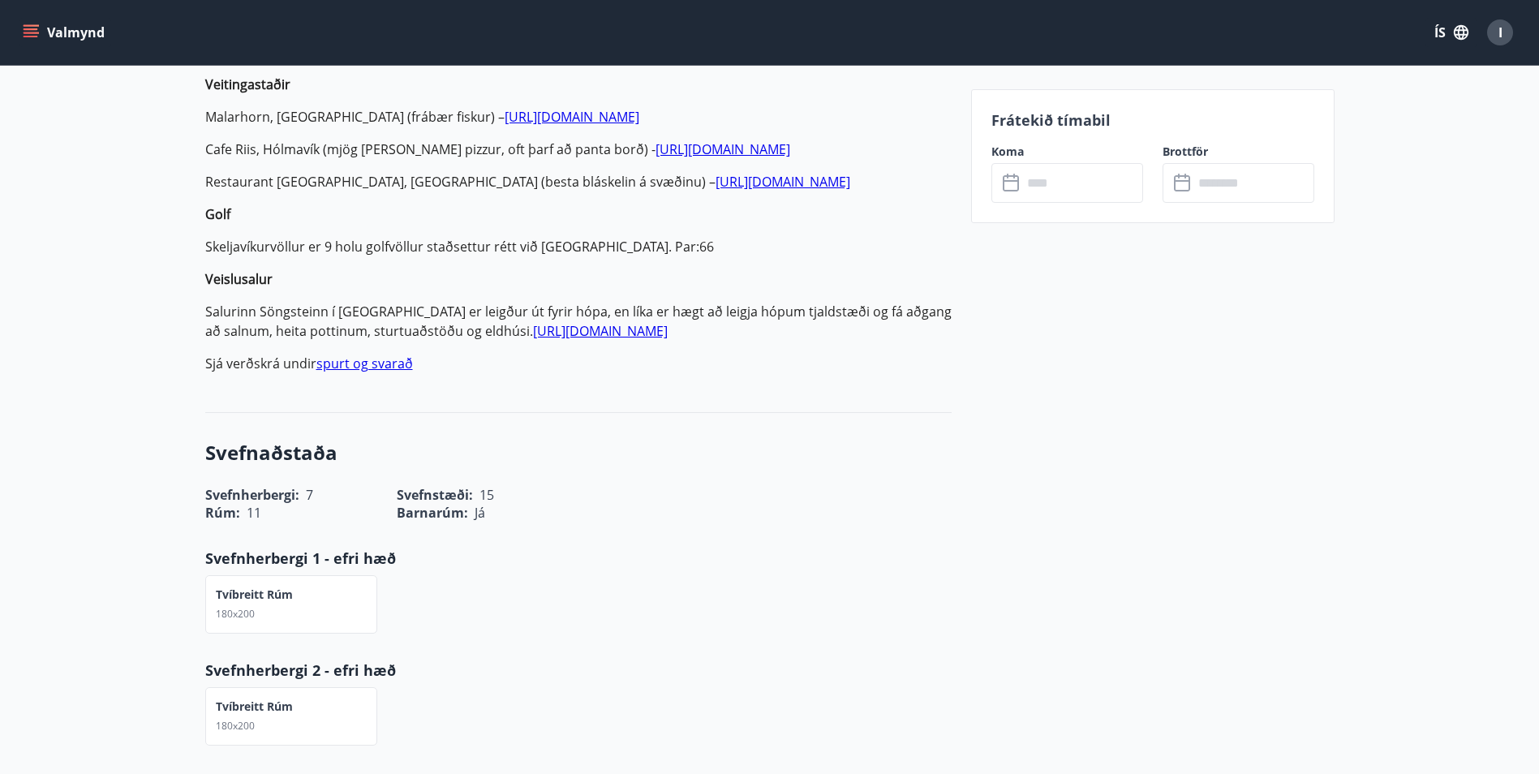
scroll to position [1217, 0]
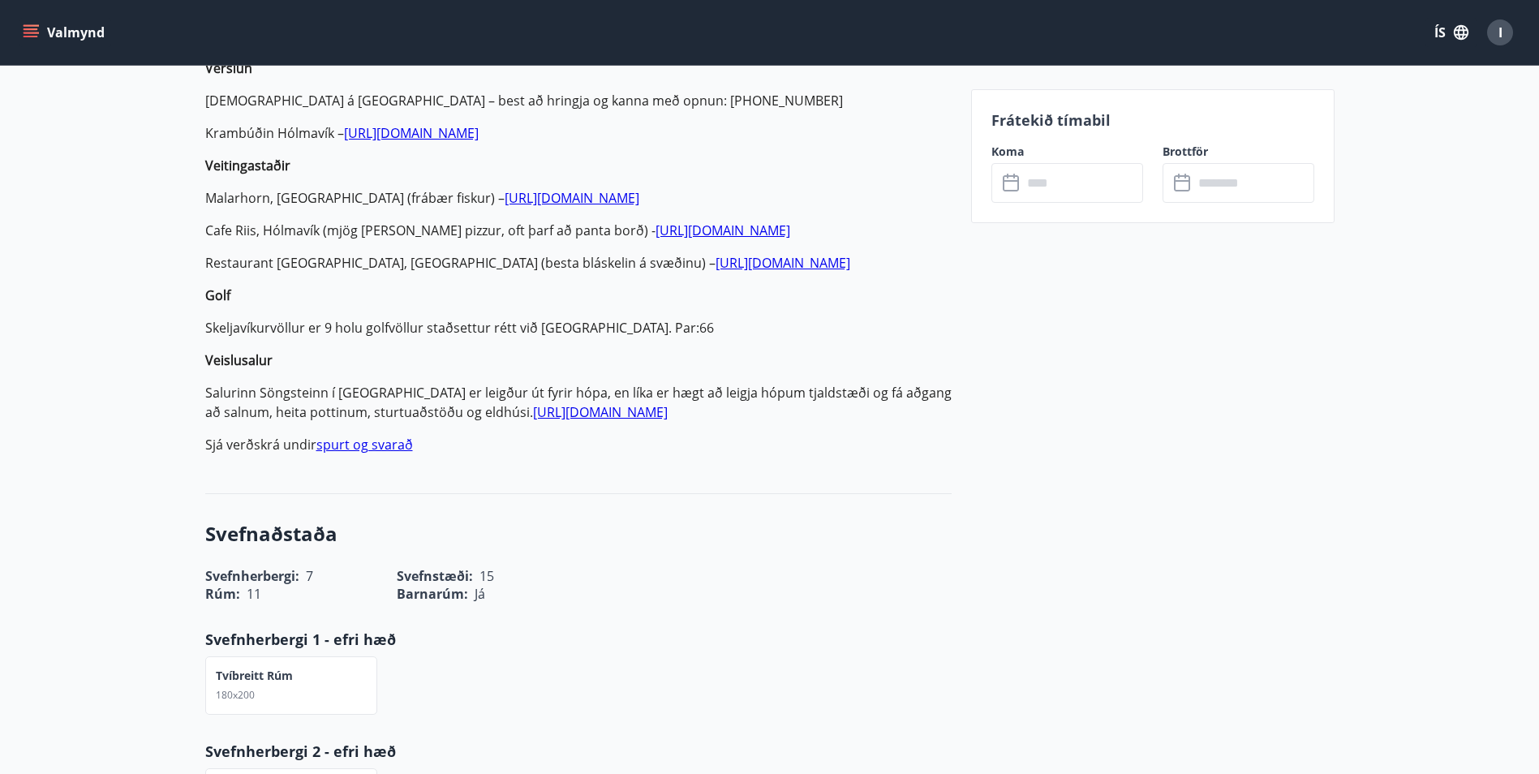
click at [1059, 183] on input "text" at bounding box center [1082, 183] width 121 height 40
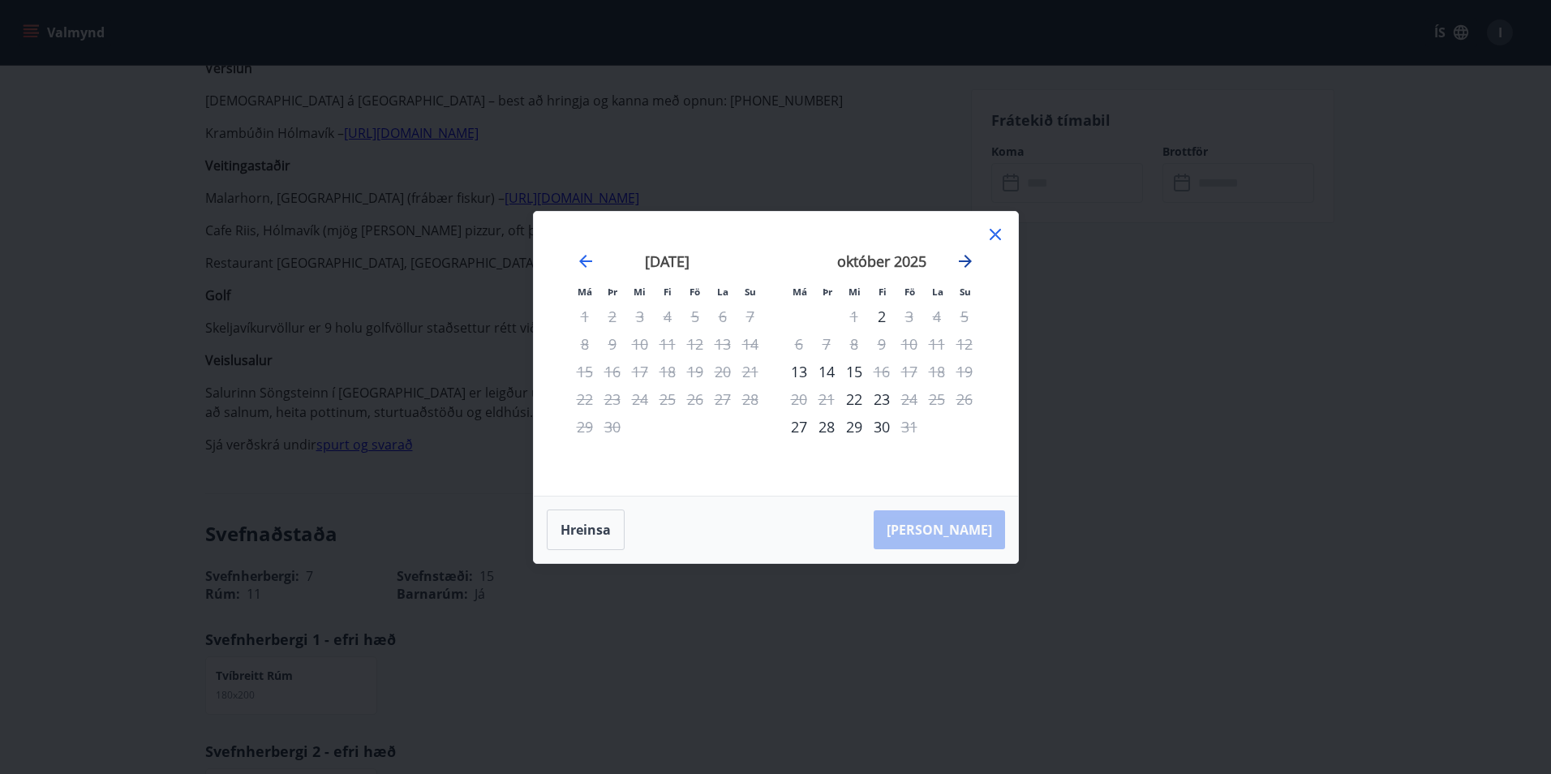
click at [963, 265] on icon "Move forward to switch to the next month." at bounding box center [965, 261] width 19 height 19
click at [962, 260] on icon "Move forward to switch to the next month." at bounding box center [965, 261] width 19 height 19
click at [994, 236] on icon at bounding box center [995, 234] width 11 height 11
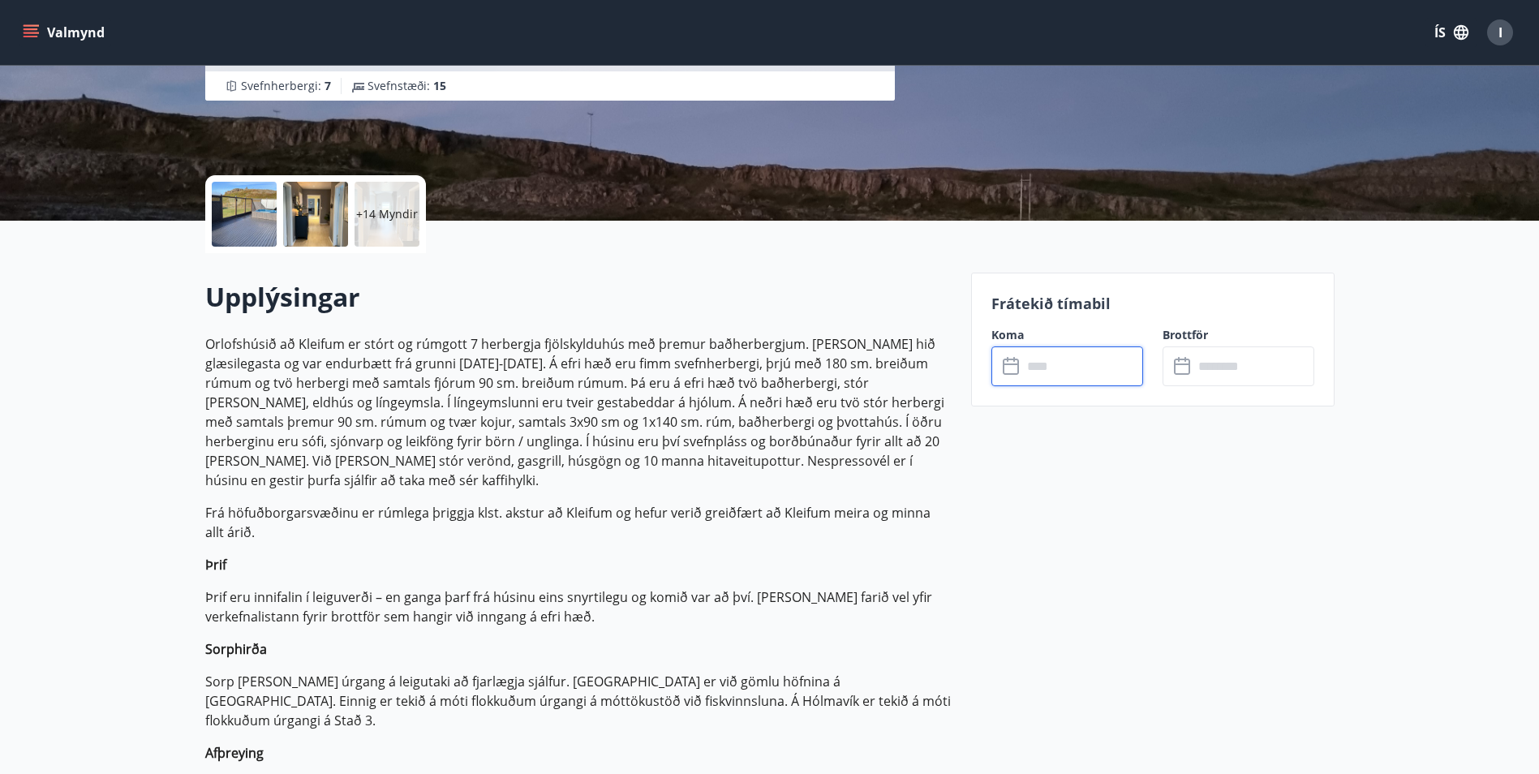
scroll to position [0, 0]
